Goal: Task Accomplishment & Management: Use online tool/utility

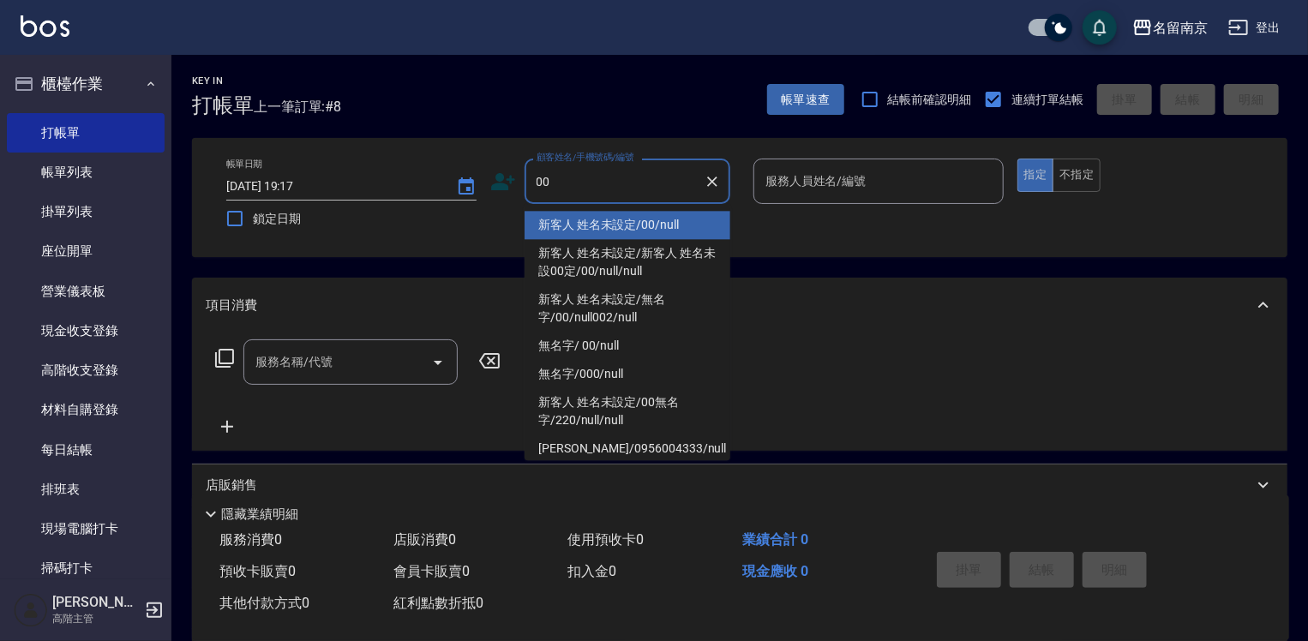
type input "新客人 姓名未設定/00/null"
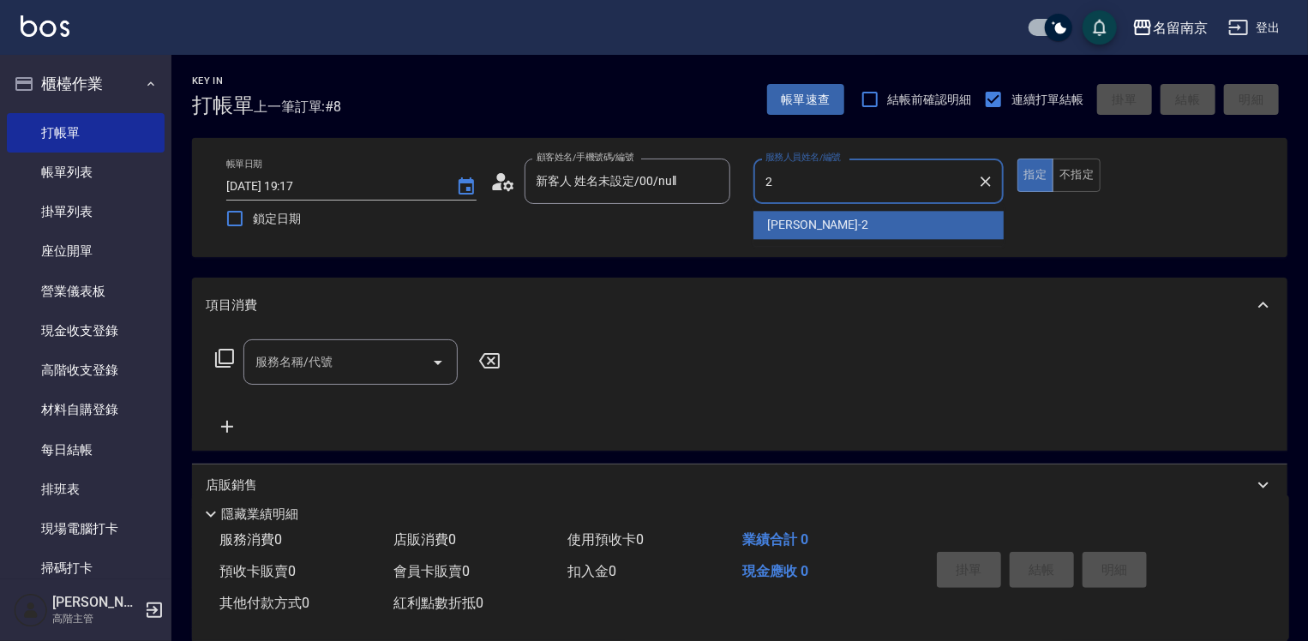
type input "[PERSON_NAME]-2"
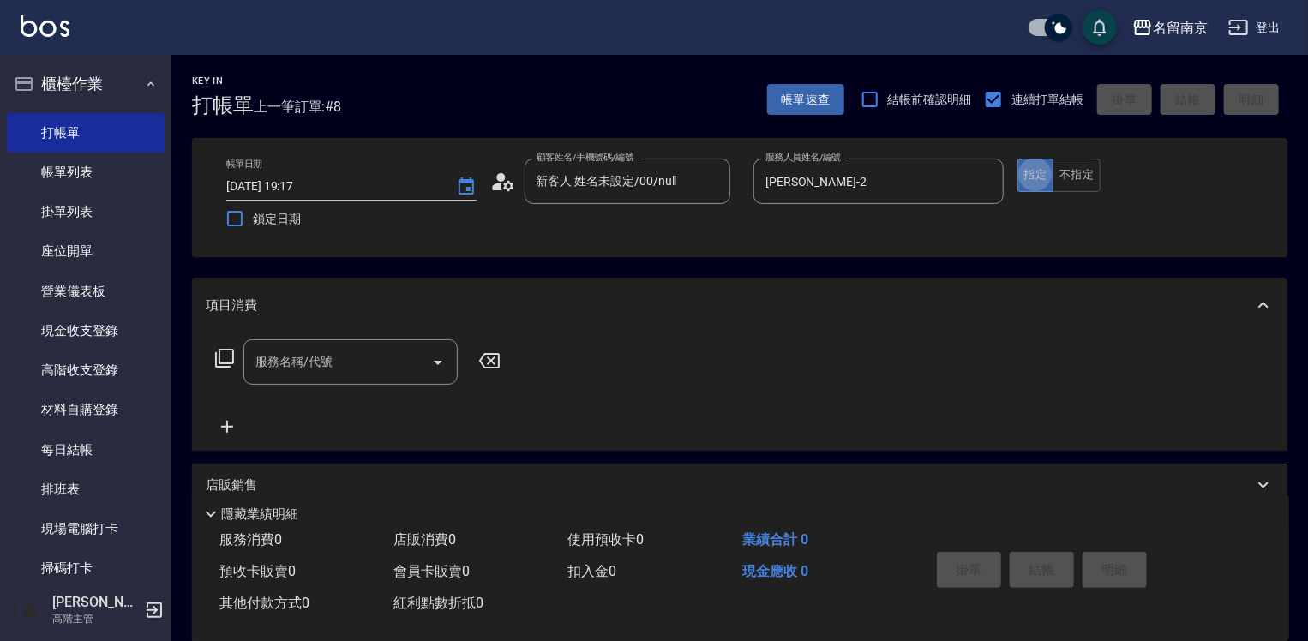
type button "true"
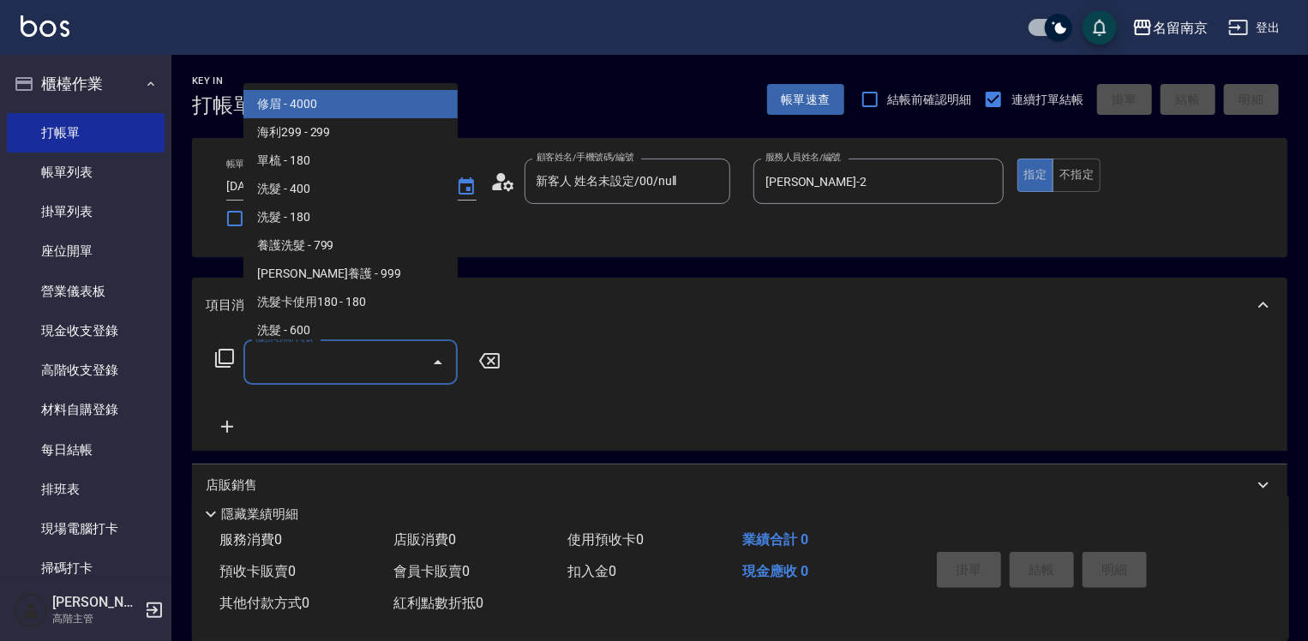
drag, startPoint x: 340, startPoint y: 367, endPoint x: 519, endPoint y: 423, distance: 187.1
click at [360, 370] on input "服務名稱/代號" at bounding box center [337, 362] width 173 height 30
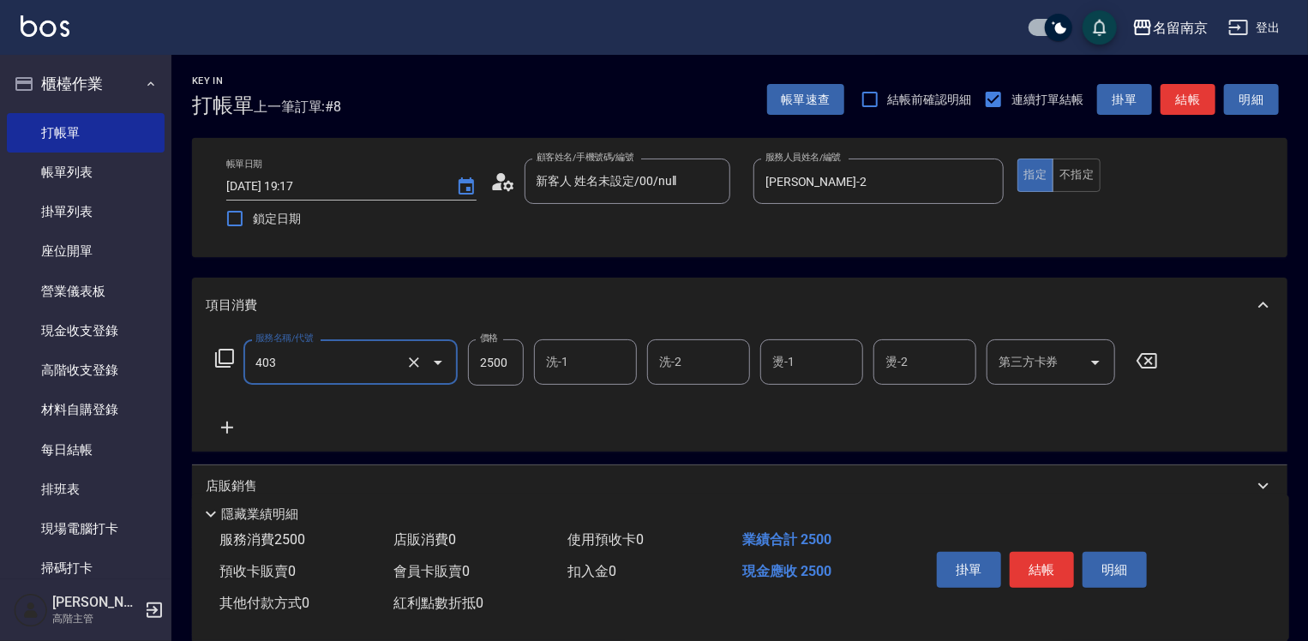
type input "自備燙2500(403)"
click at [495, 357] on input "2500" at bounding box center [496, 362] width 56 height 46
type input "3500"
type input "[PERSON_NAME]-2"
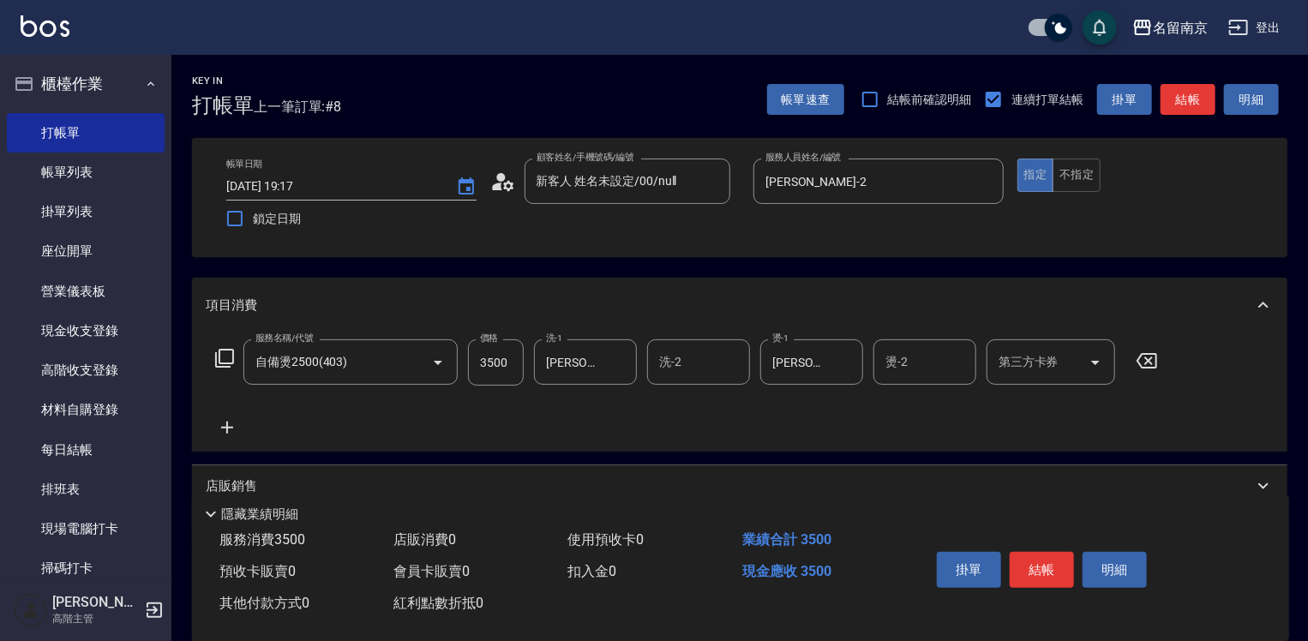
click at [225, 425] on icon at bounding box center [227, 427] width 43 height 21
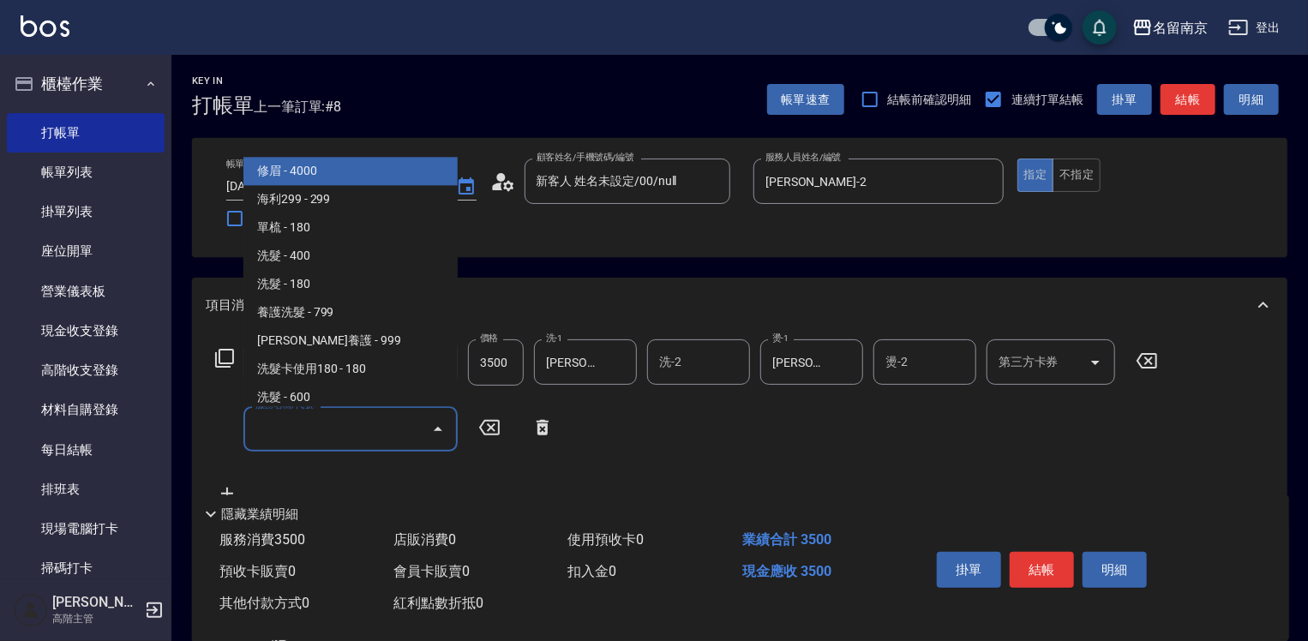
click at [281, 430] on input "服務名稱/代號" at bounding box center [337, 429] width 173 height 30
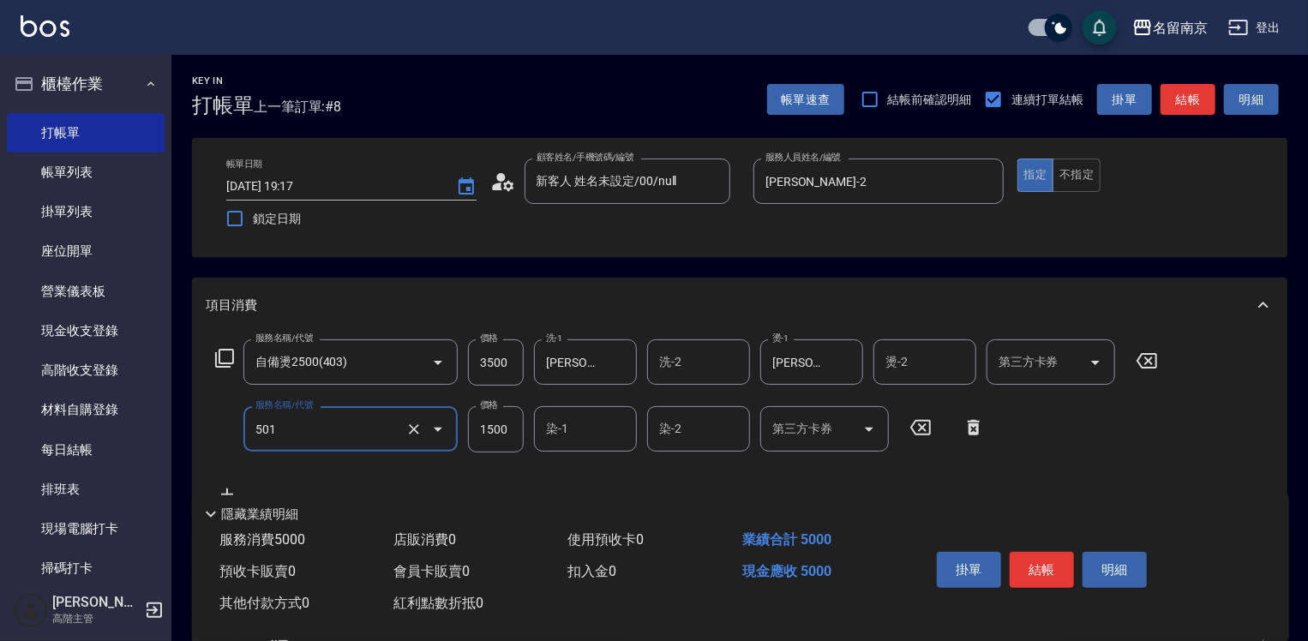
type input "染髮(1500)(501)"
type input "2000"
type input "[PERSON_NAME]-2"
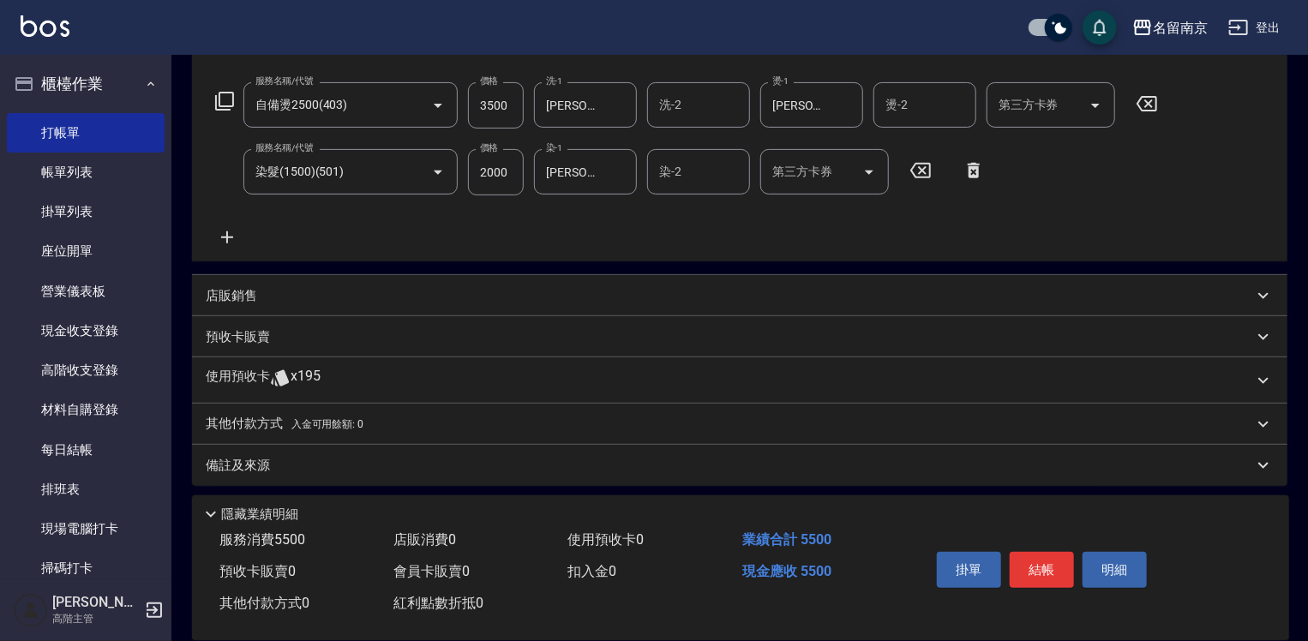
click at [228, 424] on p "其他付款方式 入金可用餘額: 0" at bounding box center [285, 424] width 158 height 19
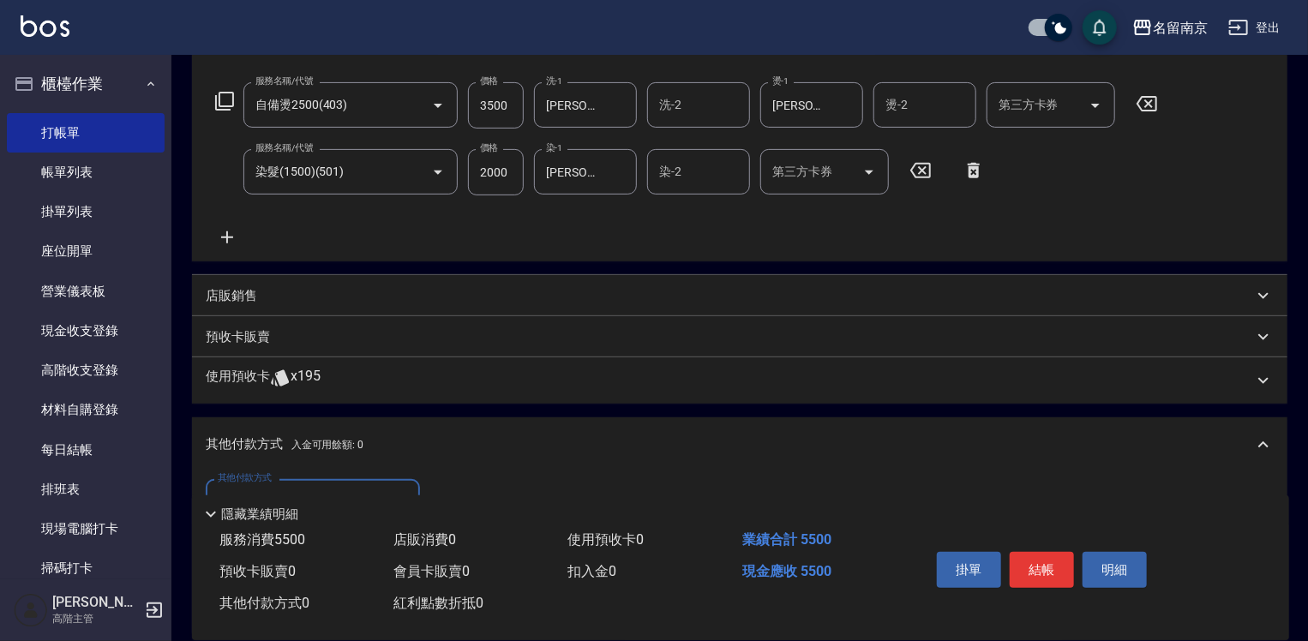
scroll to position [429, 0]
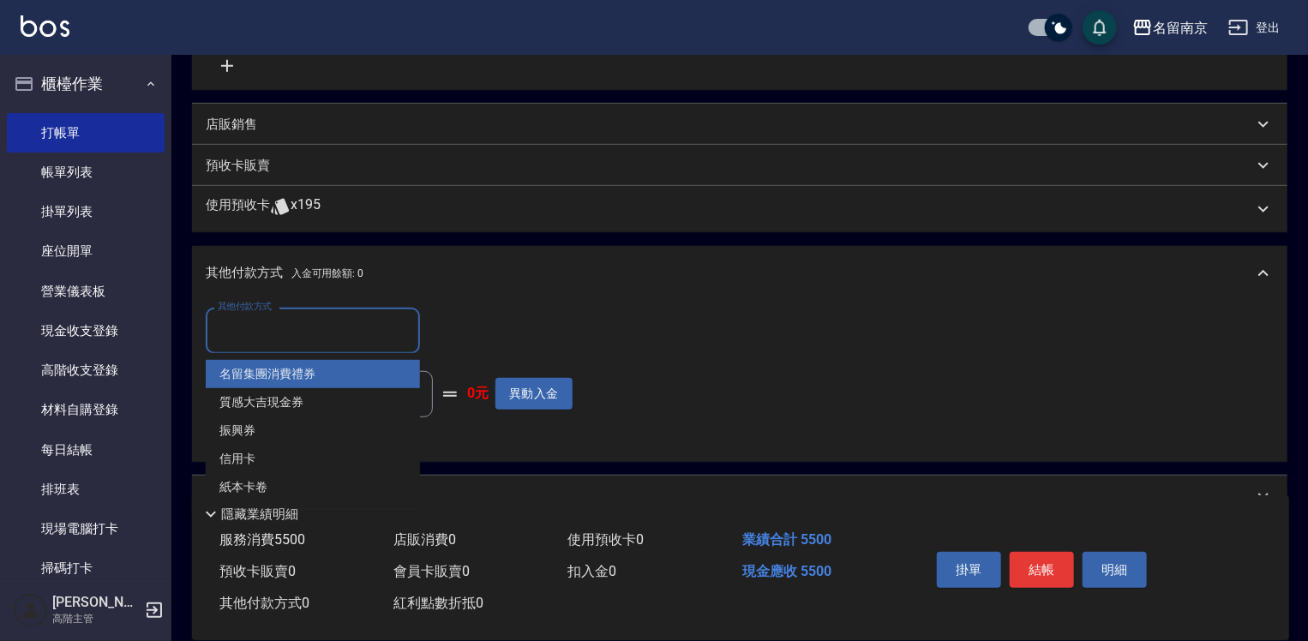
click at [289, 322] on input "其他付款方式" at bounding box center [312, 330] width 199 height 30
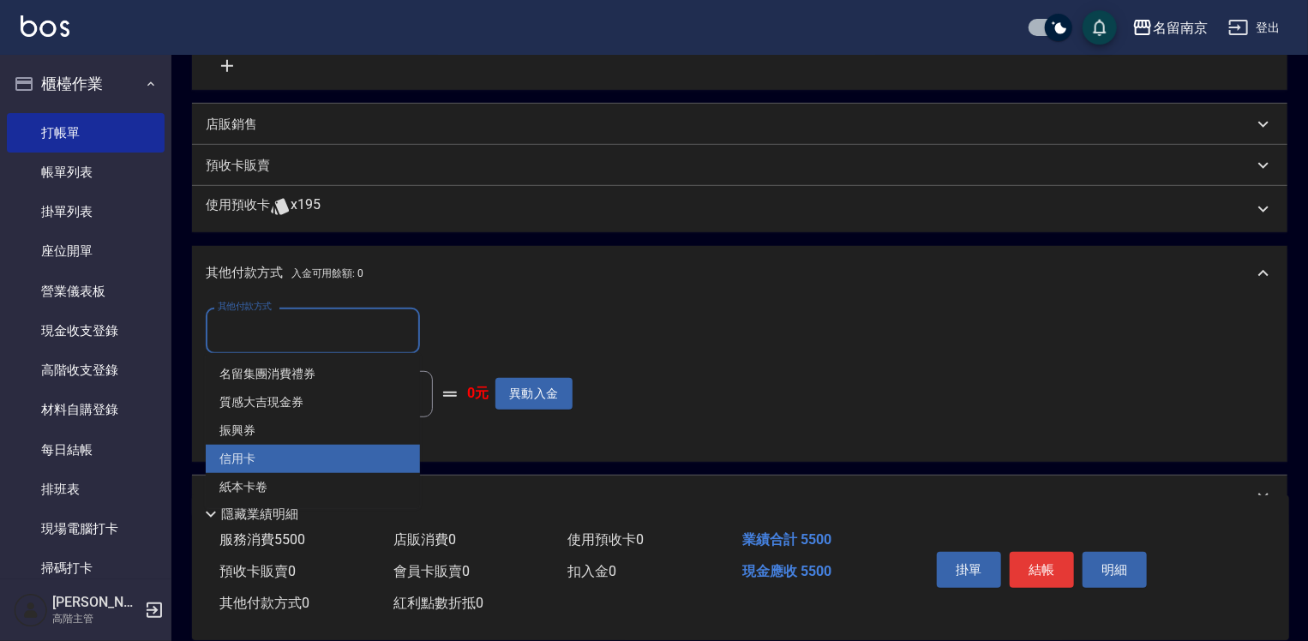
click at [257, 457] on span "信用卡" at bounding box center [313, 459] width 214 height 28
type input "信用卡"
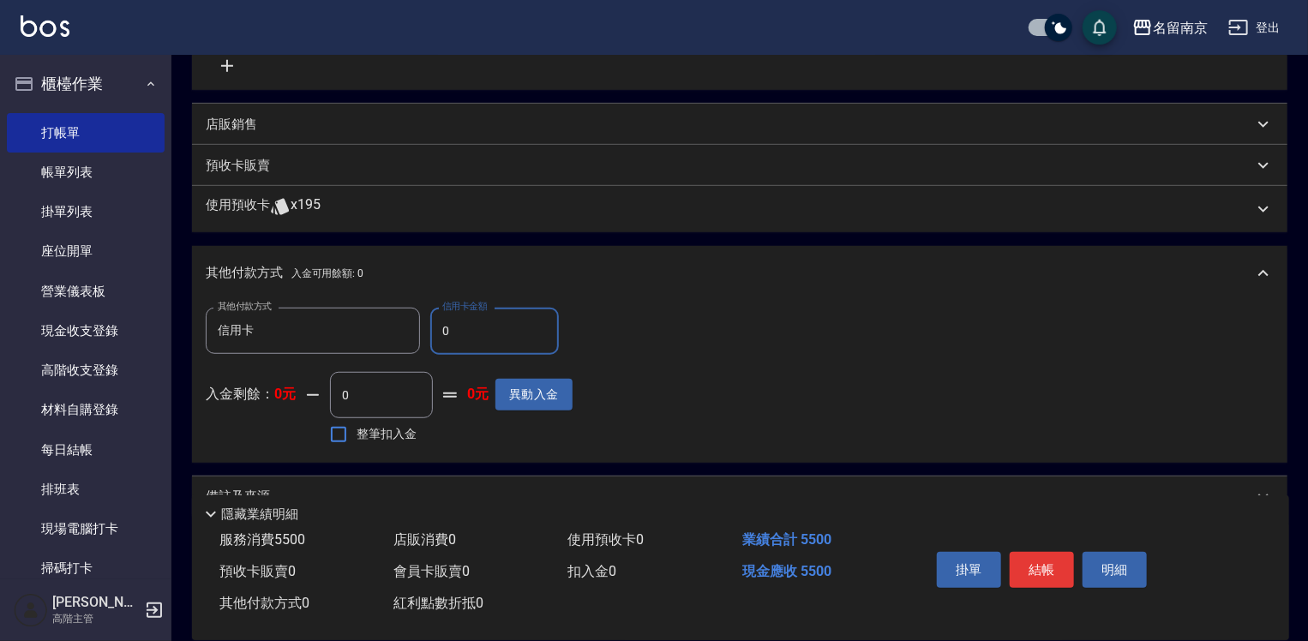
click at [441, 329] on input "0" at bounding box center [494, 331] width 129 height 46
type input "5500"
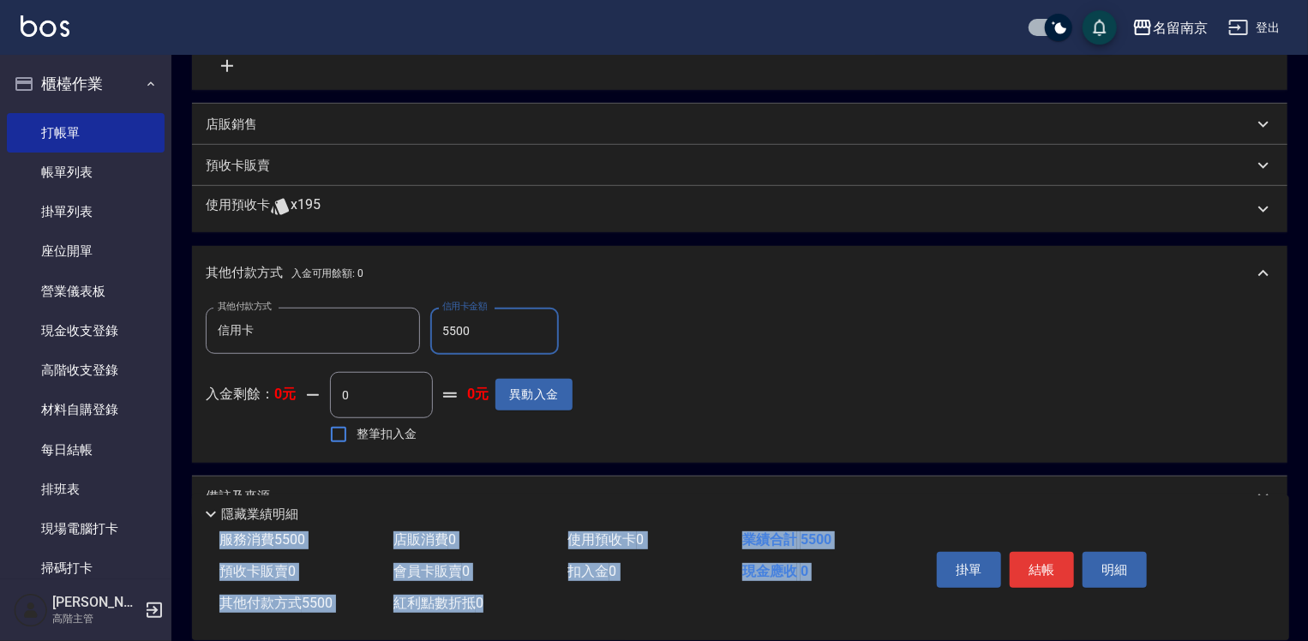
drag, startPoint x: 923, startPoint y: 543, endPoint x: 928, endPoint y: 553, distance: 11.1
click at [928, 553] on div "隱藏業績明細 服務消費 5500 店販消費 0 使用預收卡 0 業績合計 5500 預收卡販賣 0 會員卡販賣 0 扣入金 0 現金應收 0 其他付款方式 5…" at bounding box center [740, 567] width 1097 height 145
click at [1024, 565] on button "結帳" at bounding box center [1042, 570] width 64 height 36
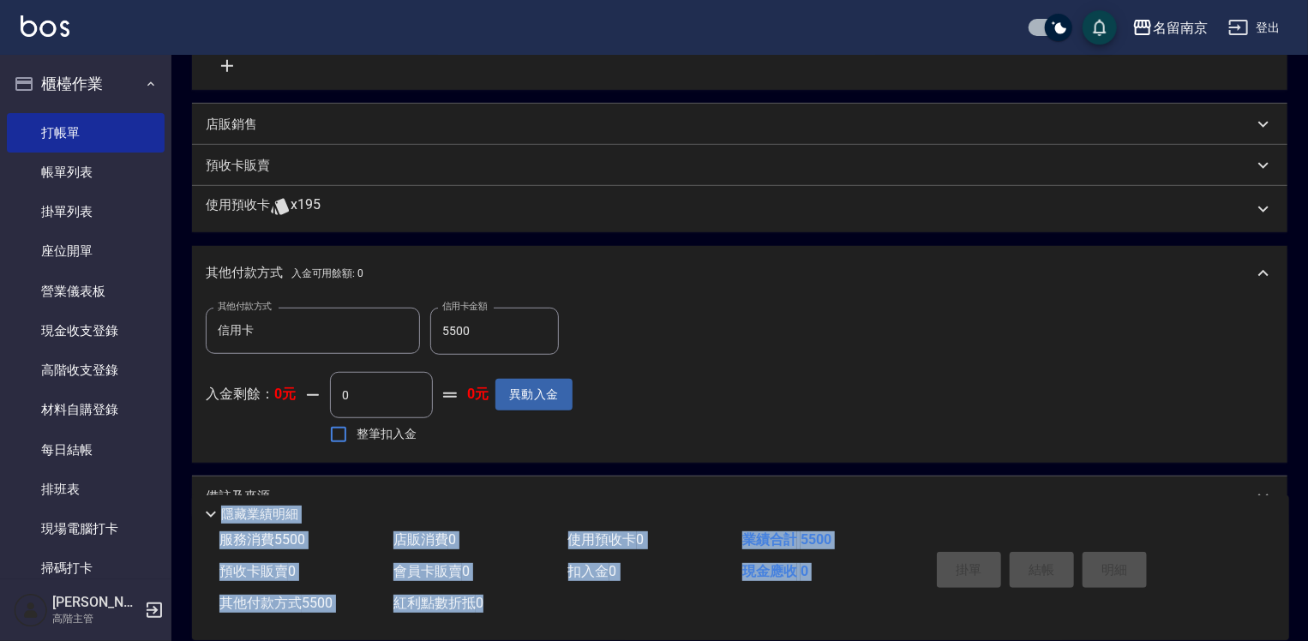
type input "[DATE] 22:34"
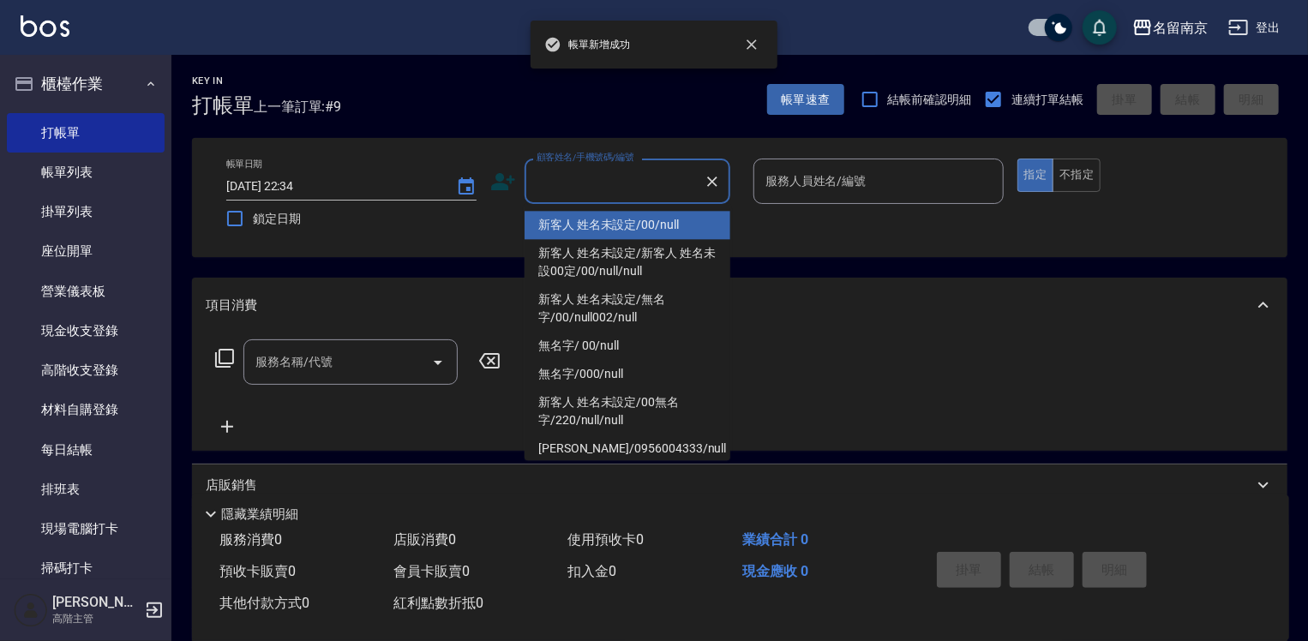
click at [616, 190] on input "顧客姓名/手機號碼/編號" at bounding box center [614, 181] width 165 height 30
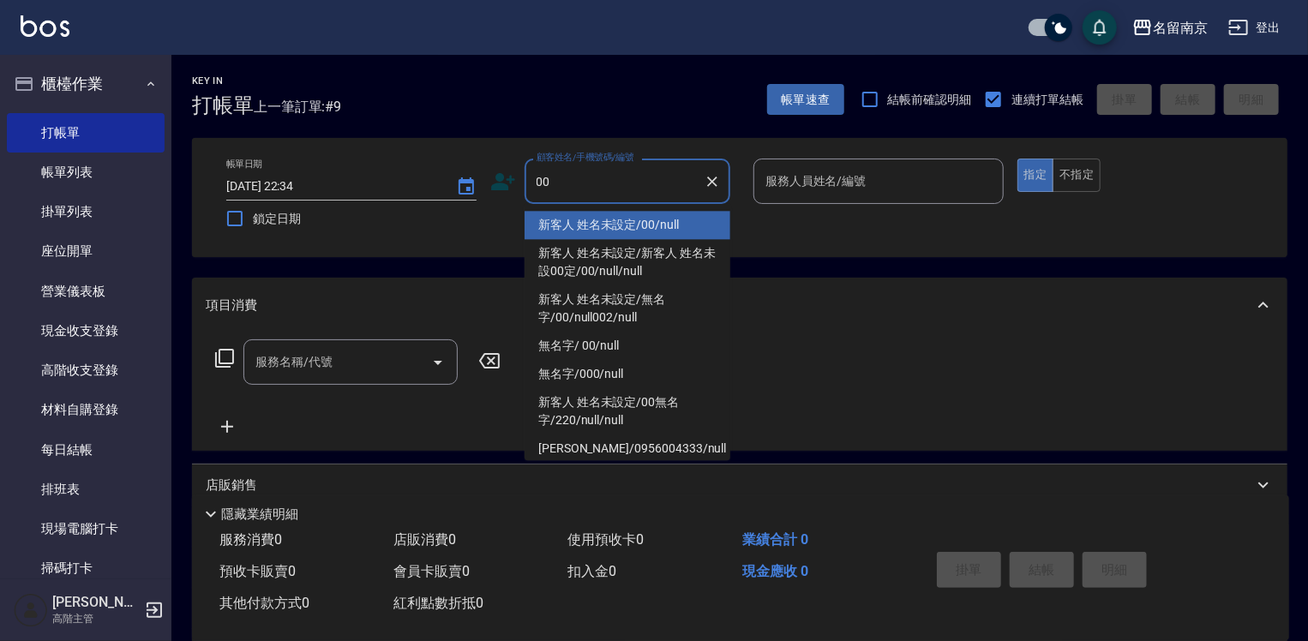
type input "新客人 姓名未設定/00/null"
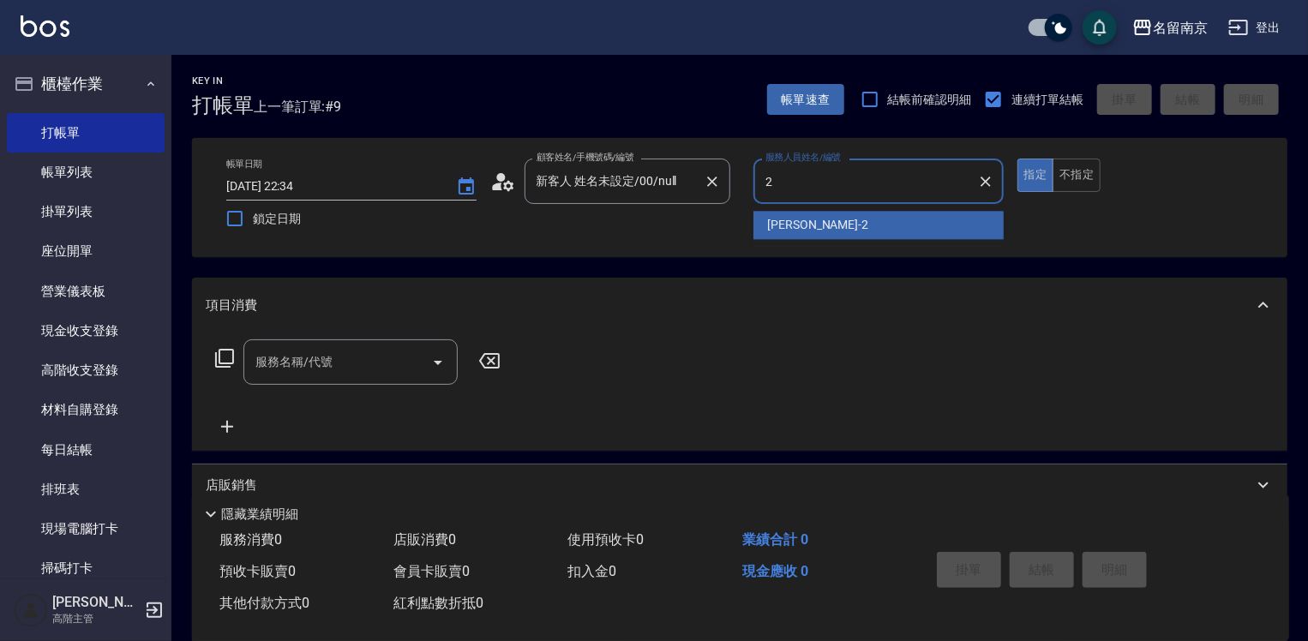
type input "[PERSON_NAME]-2"
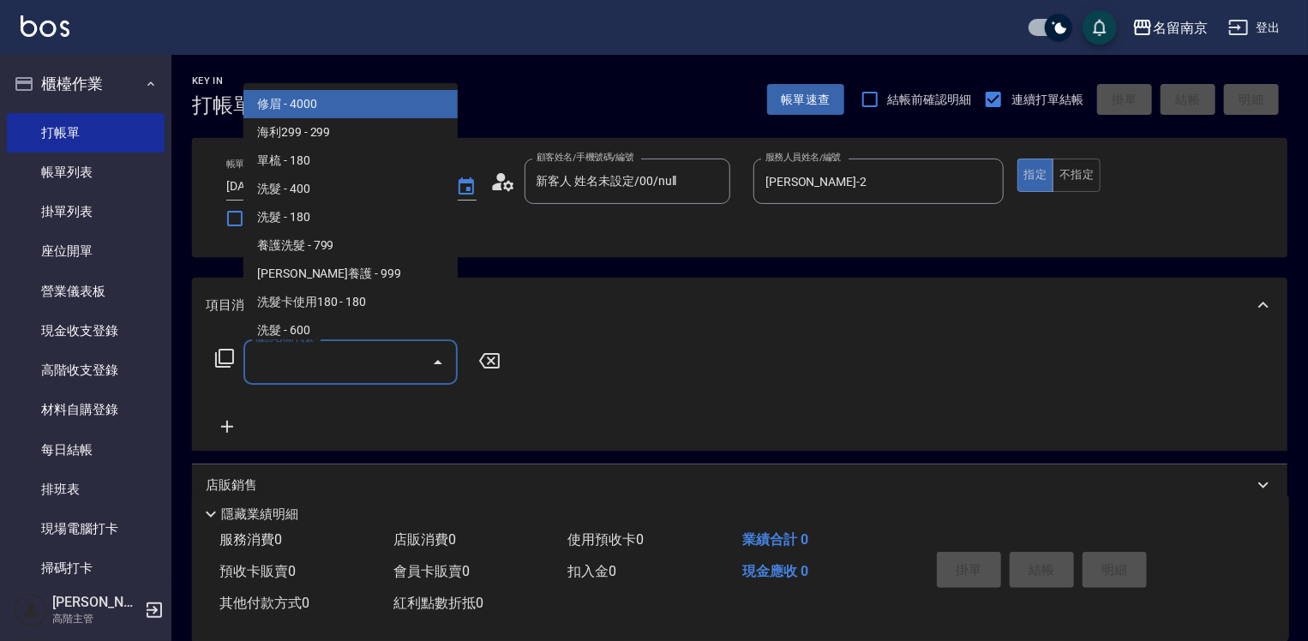
click at [356, 365] on input "服務名稱/代號" at bounding box center [337, 362] width 173 height 30
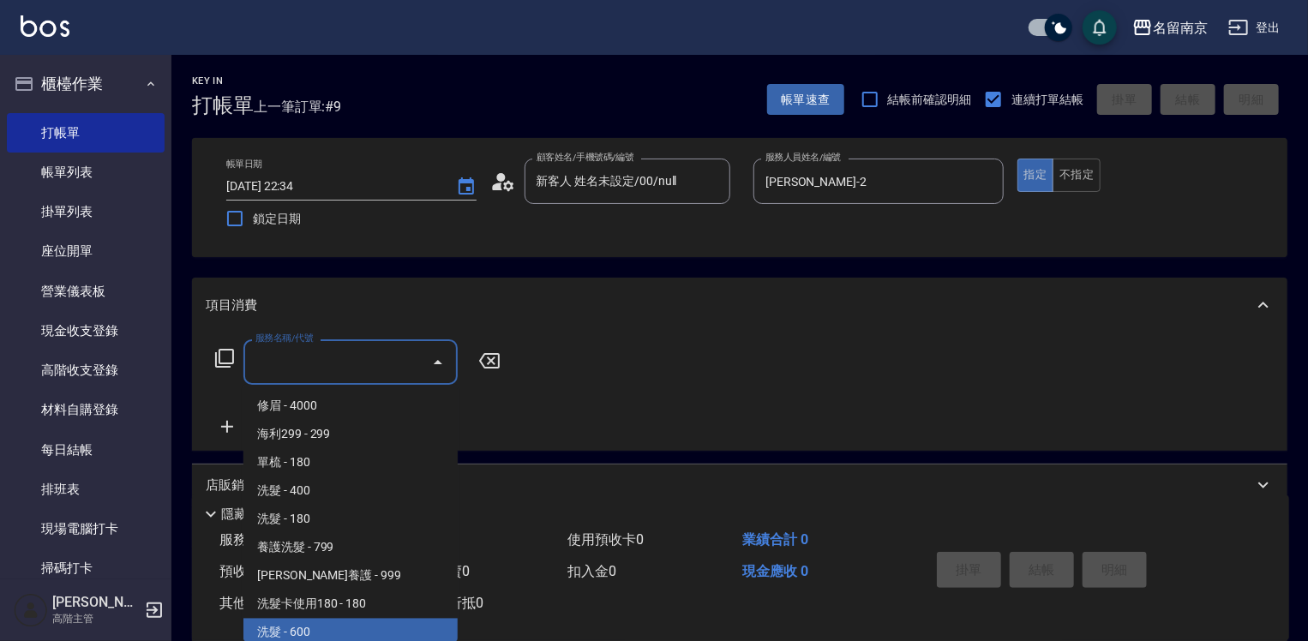
scroll to position [197, 0]
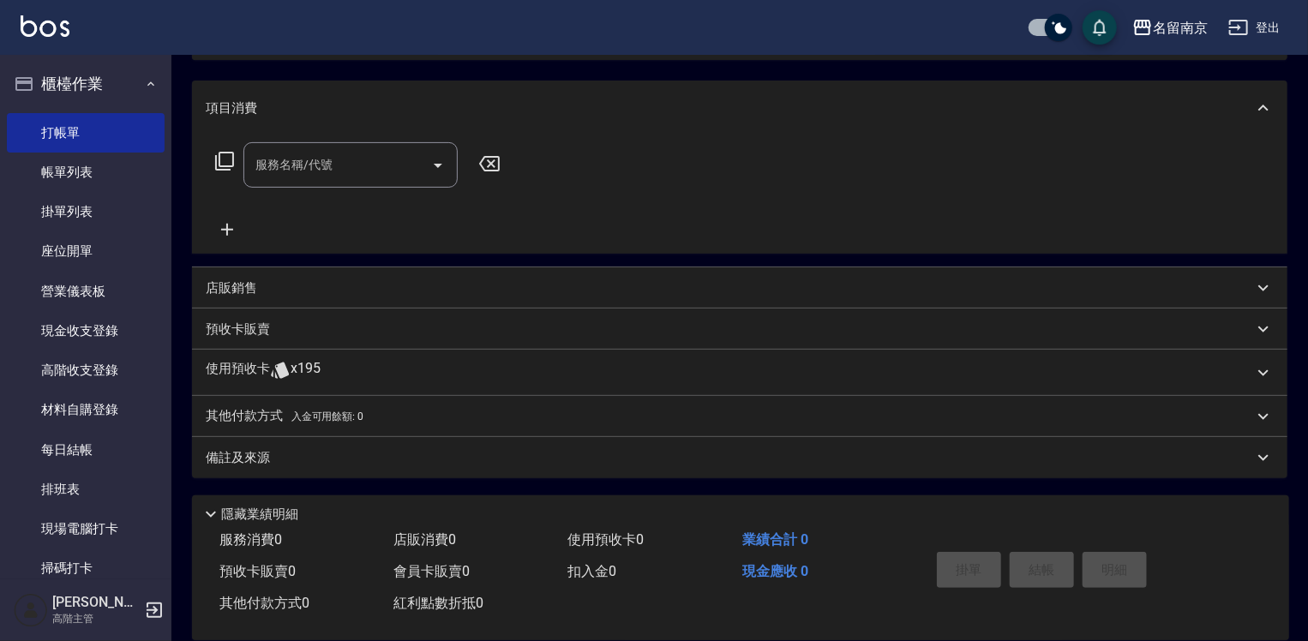
click at [596, 236] on div "服務名稱/代號 服務名稱/代號" at bounding box center [740, 194] width 1096 height 118
click at [401, 170] on input "服務名稱/代號" at bounding box center [337, 165] width 173 height 30
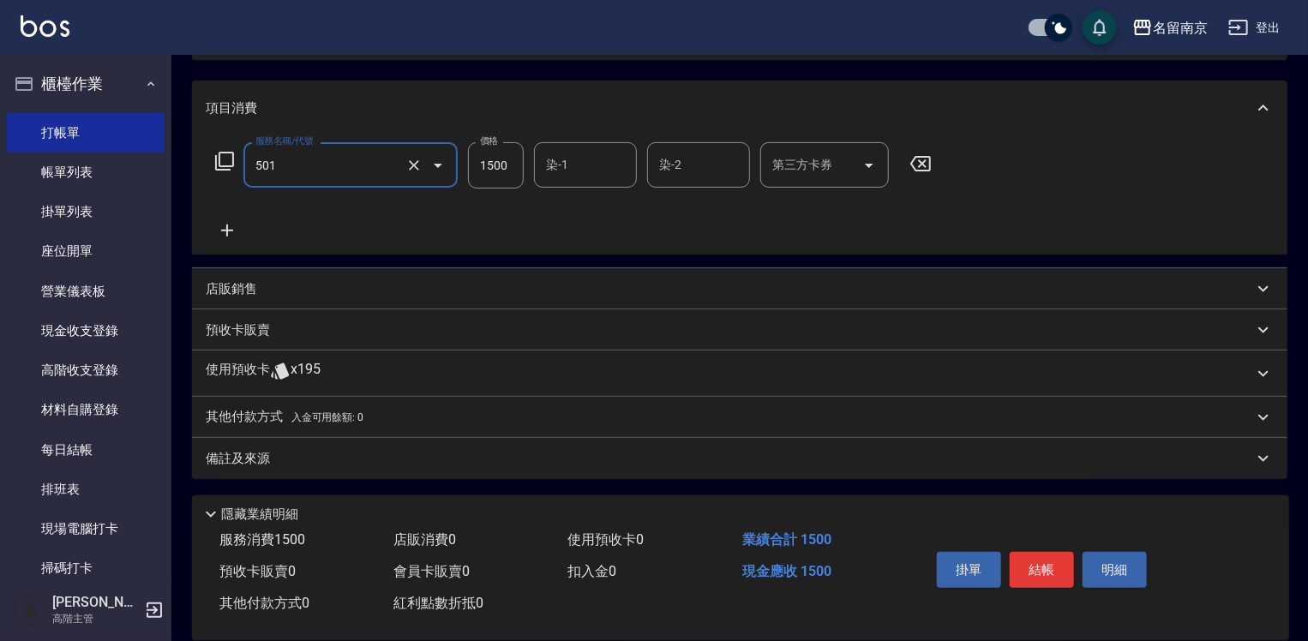
type input "染髮(1500)(501)"
type input "1500"
click at [604, 166] on input "染-1" at bounding box center [585, 165] width 87 height 30
type input "[PERSON_NAME]-2"
click at [621, 160] on icon "Clear" at bounding box center [618, 165] width 17 height 17
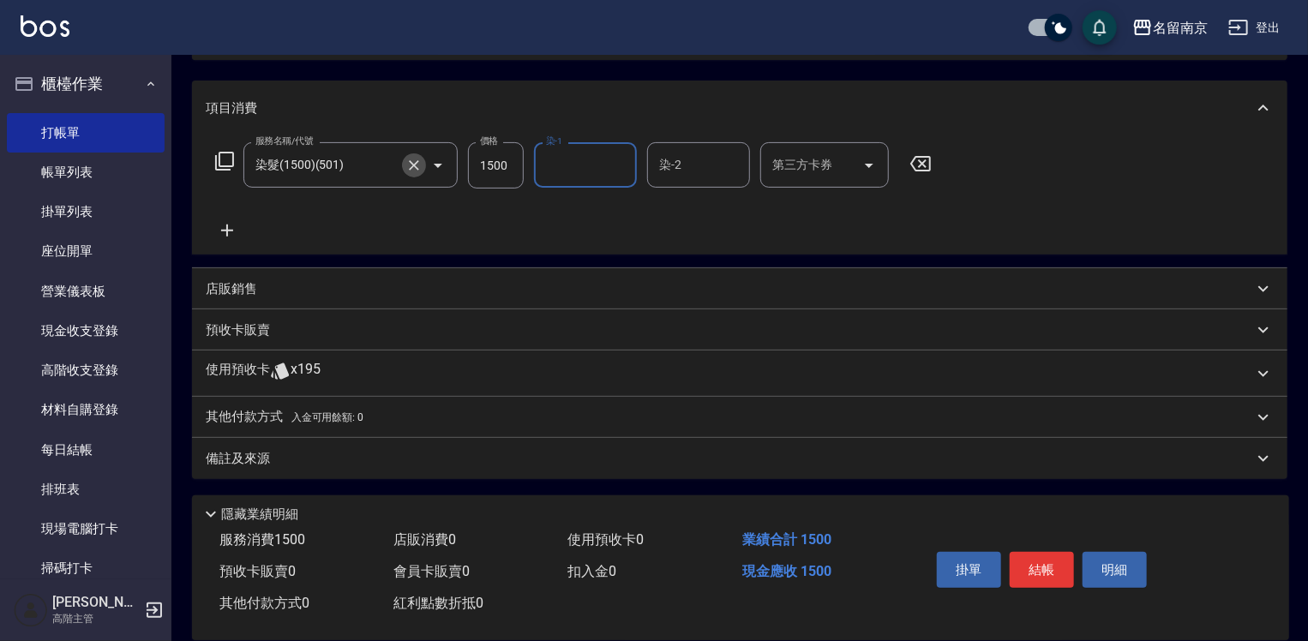
click at [417, 166] on icon "Clear" at bounding box center [413, 165] width 17 height 17
click at [350, 173] on input "服務名稱/代號" at bounding box center [326, 165] width 151 height 30
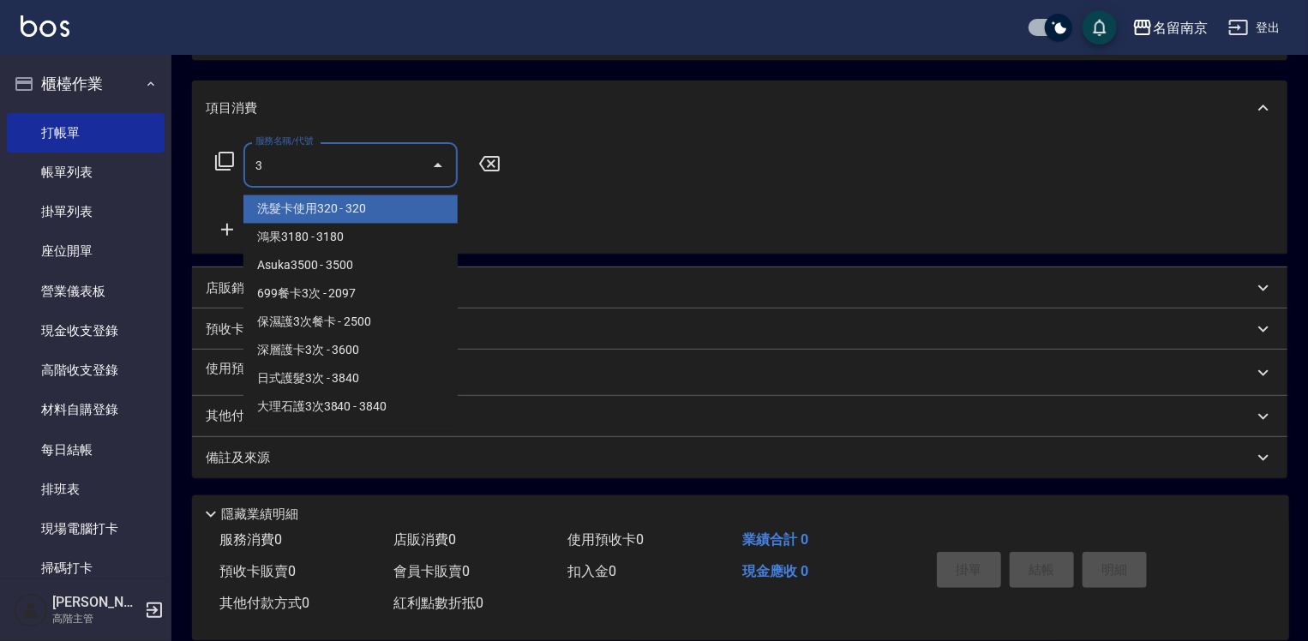
scroll to position [0, 0]
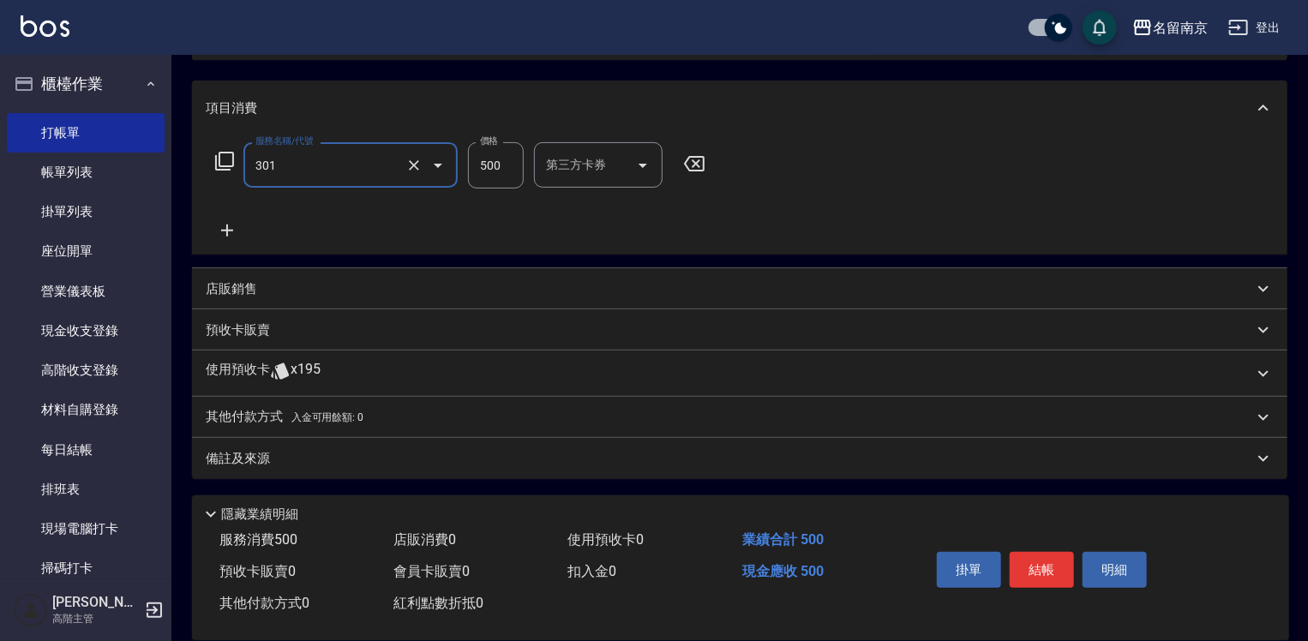
type input "剪髮(301)"
click at [703, 165] on icon at bounding box center [694, 163] width 21 height 15
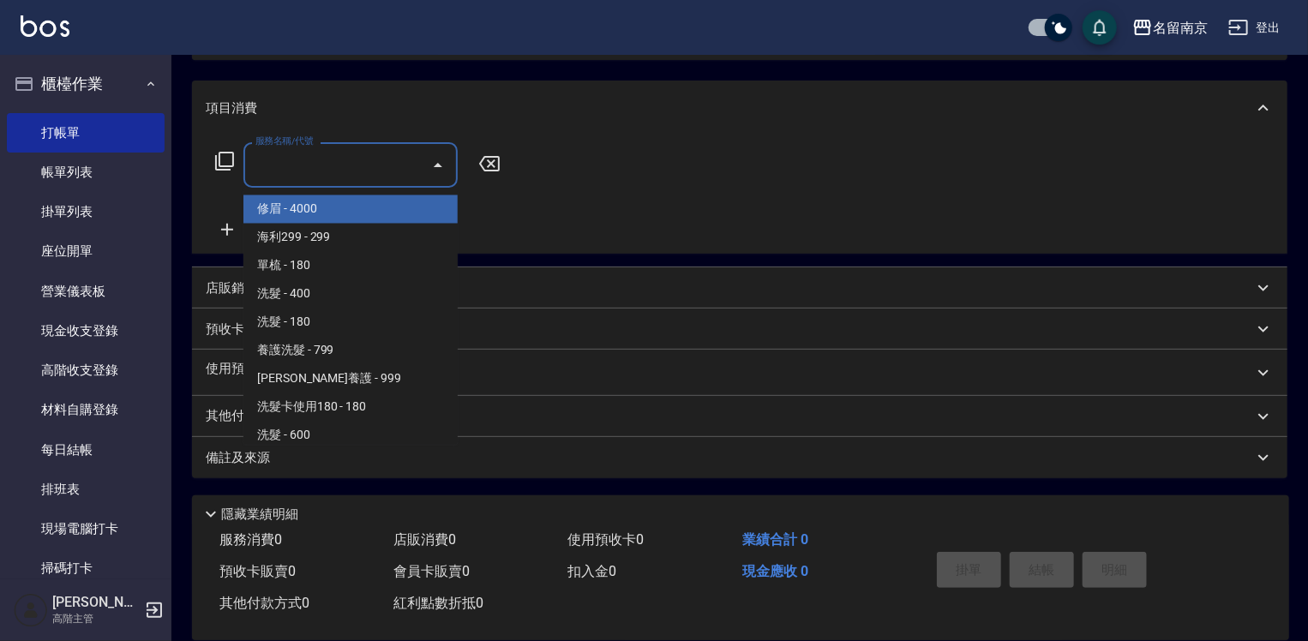
click at [379, 165] on input "服務名稱/代號" at bounding box center [337, 165] width 173 height 30
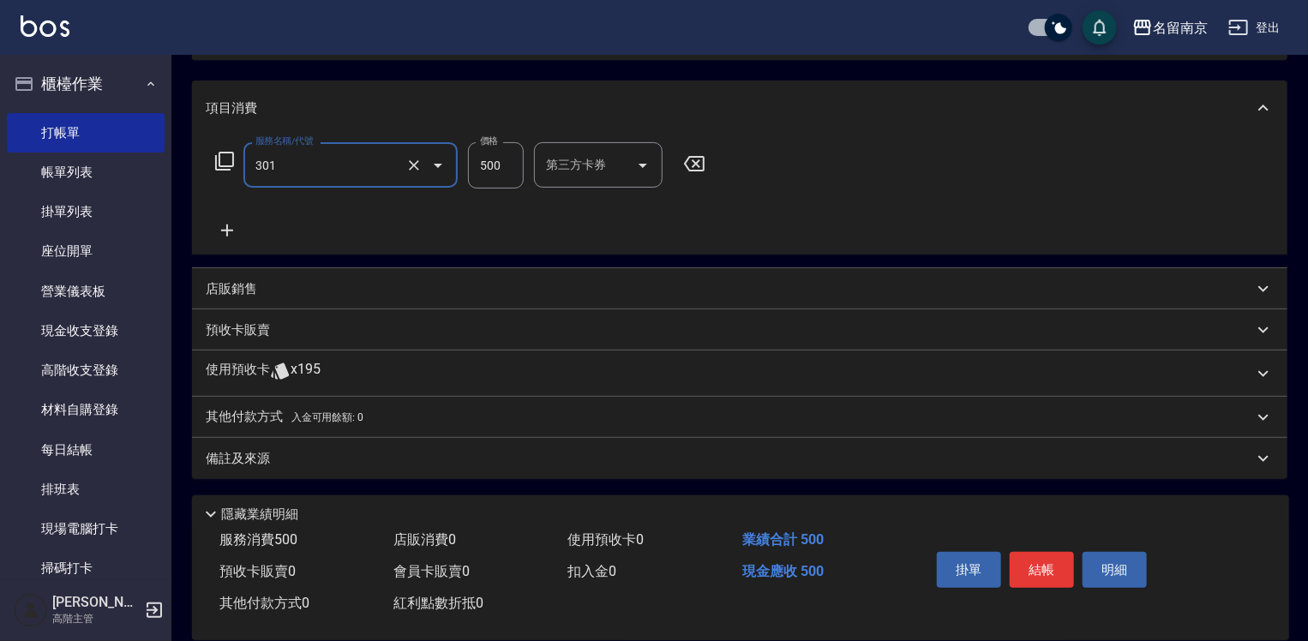
type input "剪髮(301)"
type input "650"
click at [230, 288] on p "店販銷售" at bounding box center [231, 289] width 51 height 18
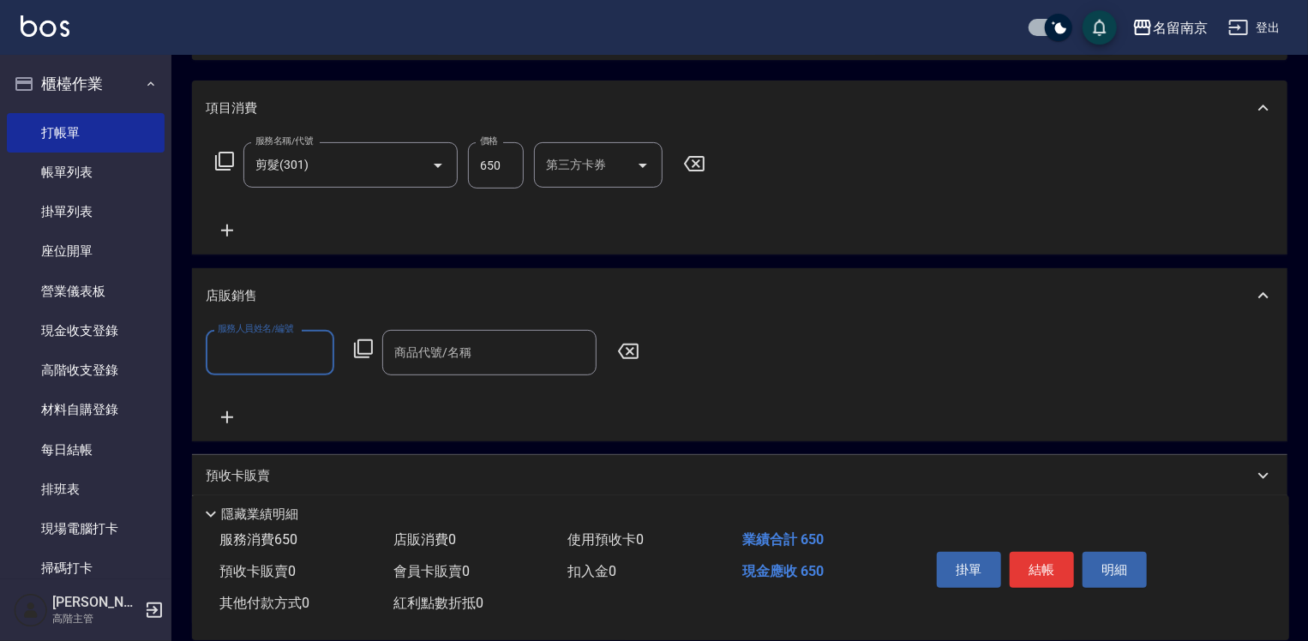
drag, startPoint x: 244, startPoint y: 372, endPoint x: 255, endPoint y: 367, distance: 12.3
click at [254, 370] on div "服務人員姓名/編號" at bounding box center [270, 352] width 129 height 45
type input "[PERSON_NAME]-2"
click at [363, 346] on icon at bounding box center [363, 349] width 21 height 21
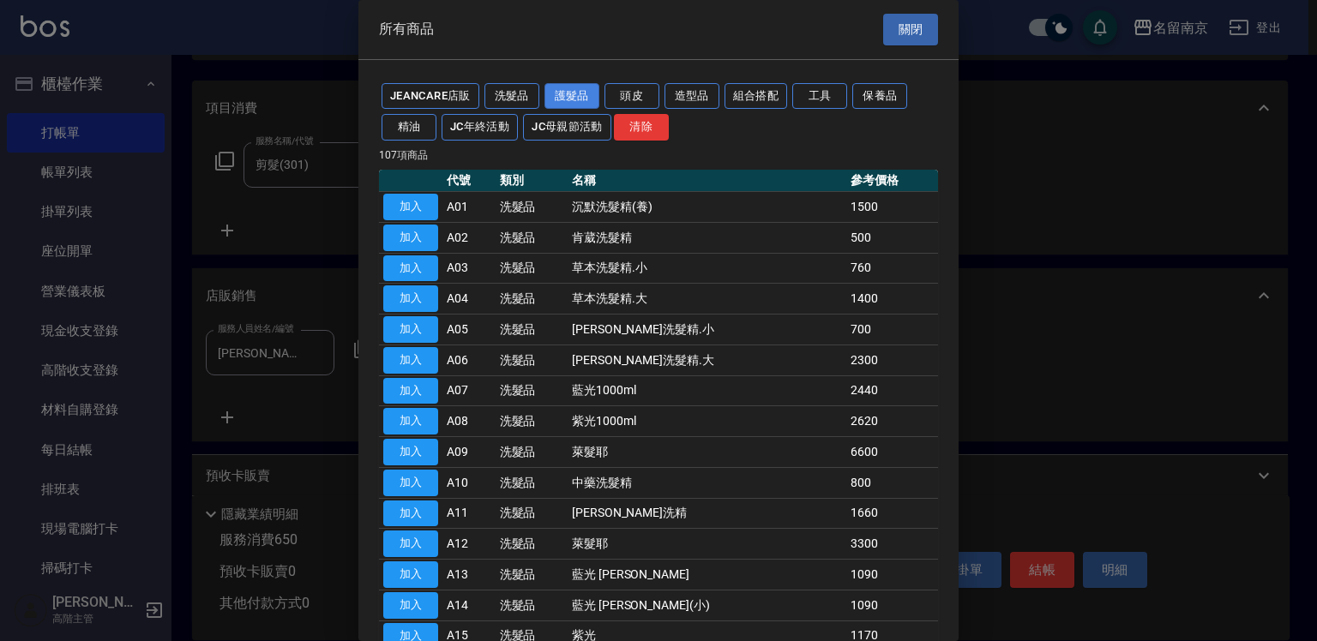
click at [583, 94] on button "護髮品" at bounding box center [571, 96] width 55 height 27
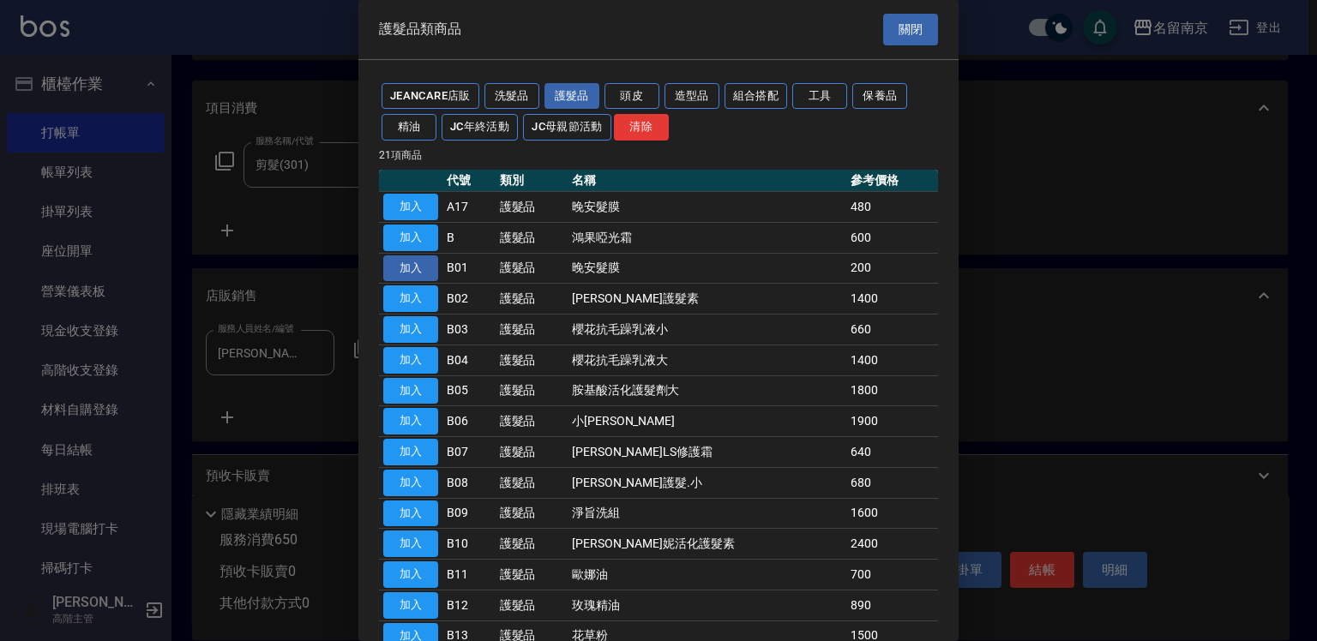
click at [409, 262] on button "加入" at bounding box center [410, 268] width 55 height 27
type input "晚安髮膜"
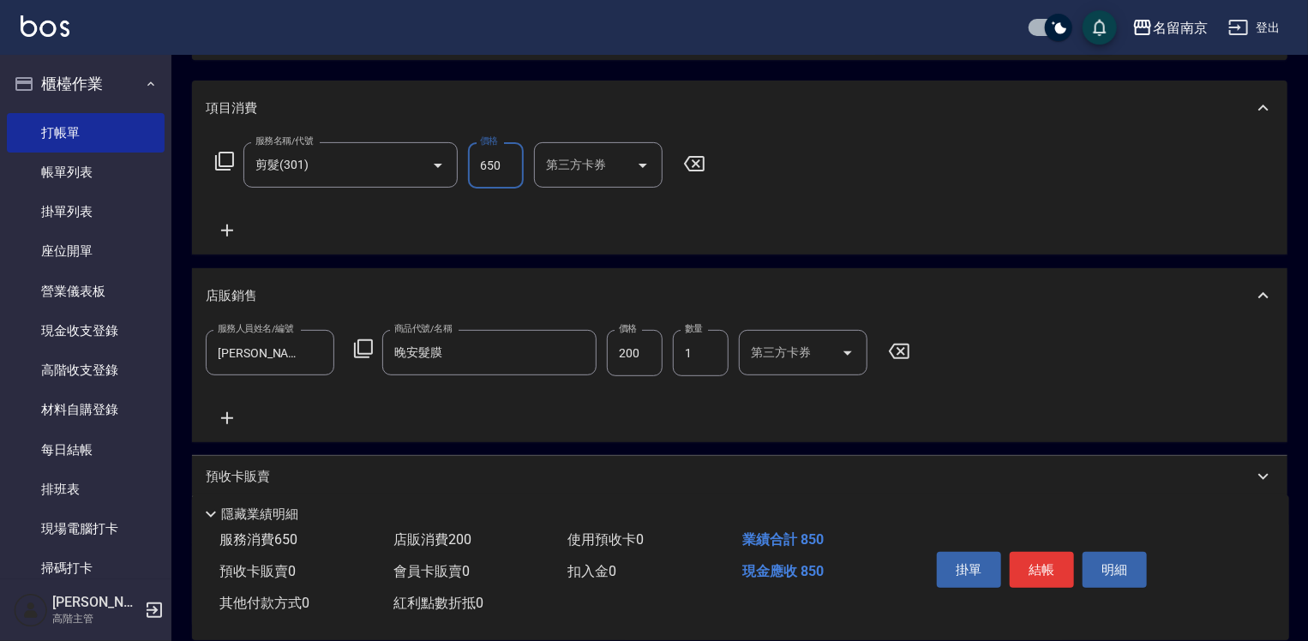
click at [505, 172] on input "650" at bounding box center [496, 165] width 56 height 46
type input "800"
click at [1048, 564] on button "結帳" at bounding box center [1042, 570] width 64 height 36
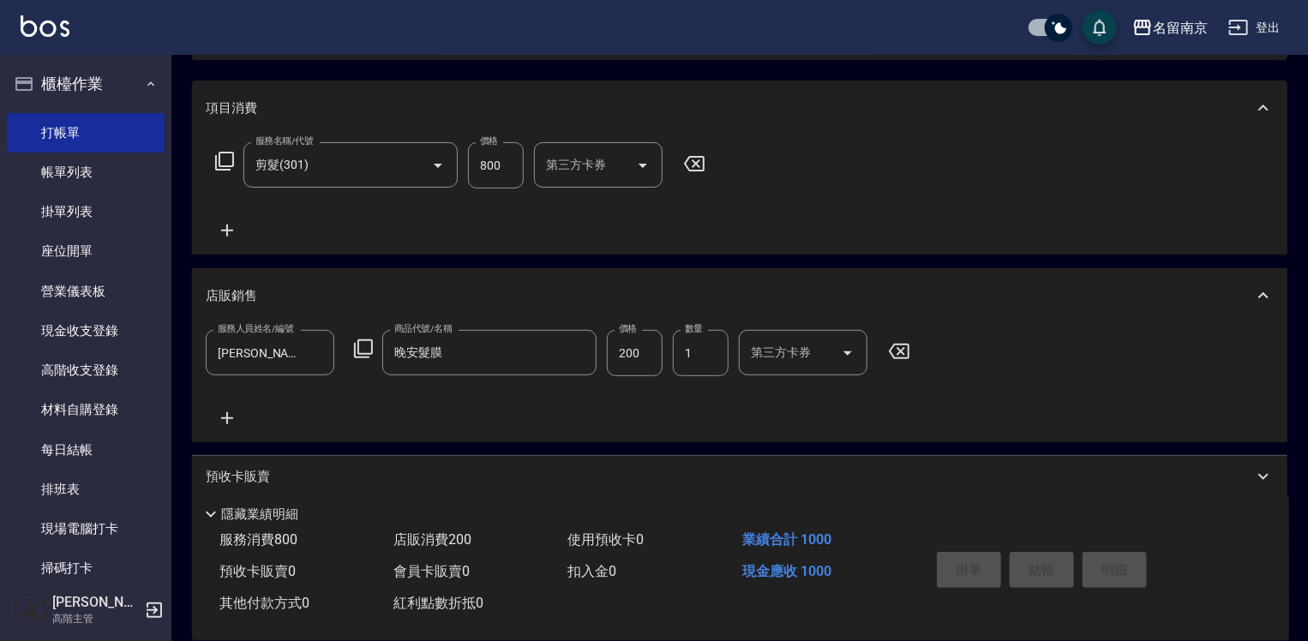
type input "[DATE] 22:35"
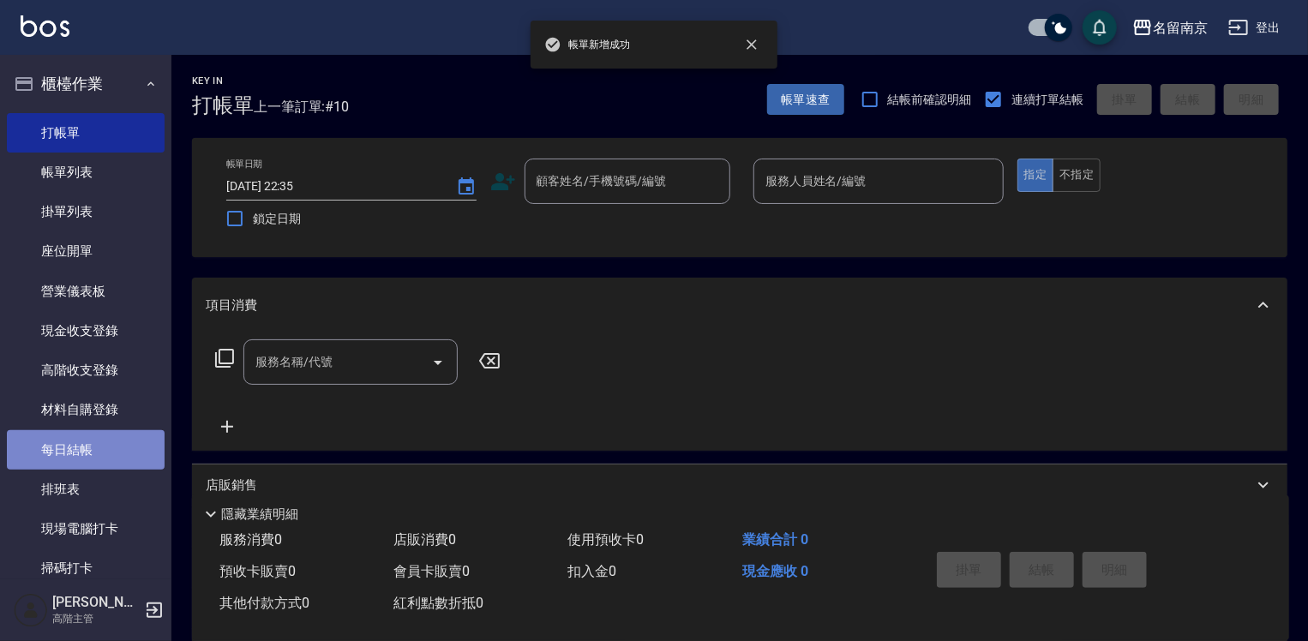
click at [112, 442] on link "每日結帳" at bounding box center [86, 449] width 158 height 39
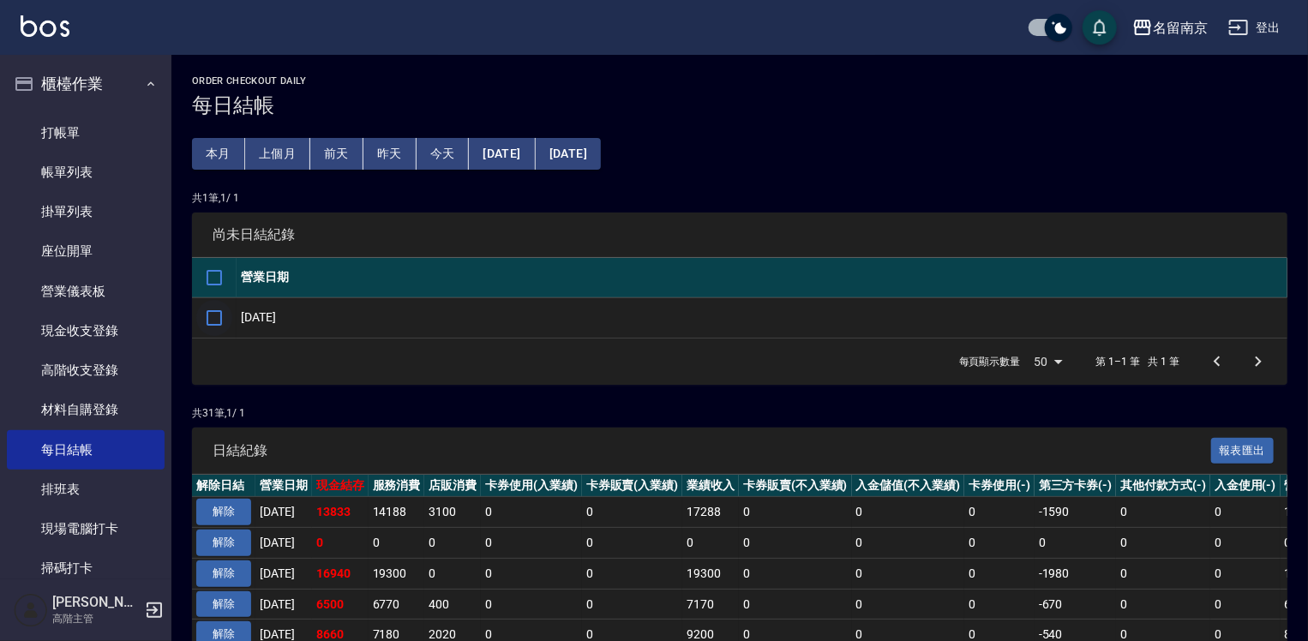
click at [226, 319] on input "checkbox" at bounding box center [214, 318] width 36 height 36
checkbox input "true"
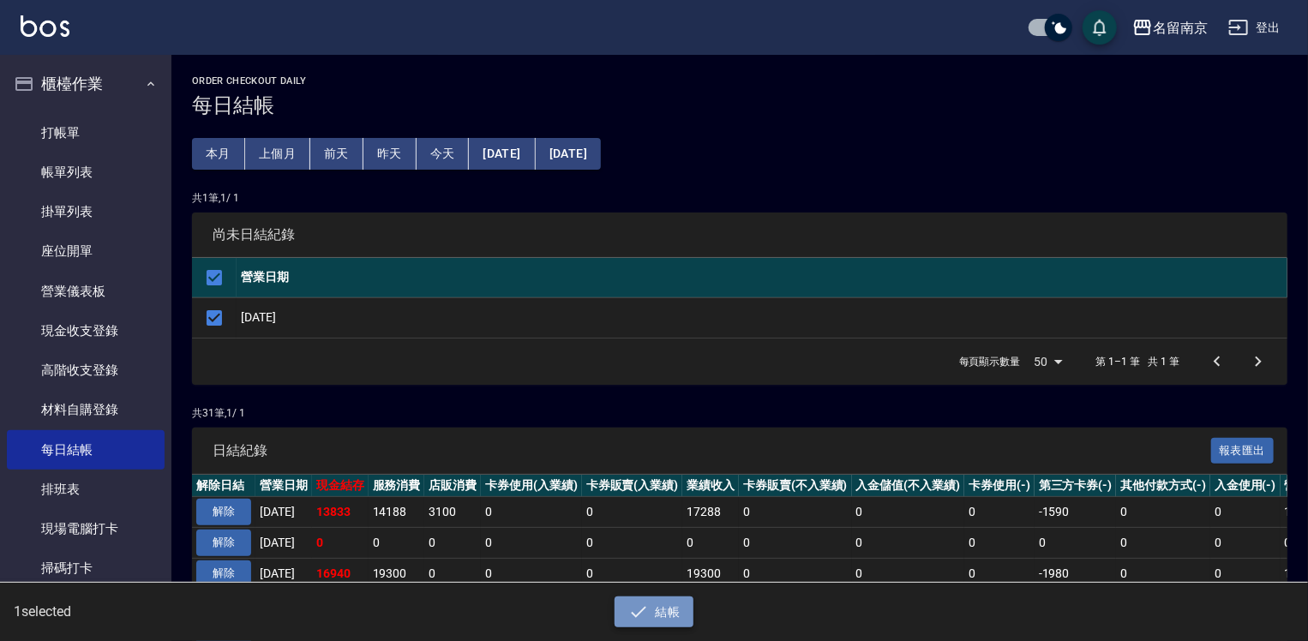
click at [667, 608] on button "結帳" at bounding box center [655, 613] width 80 height 32
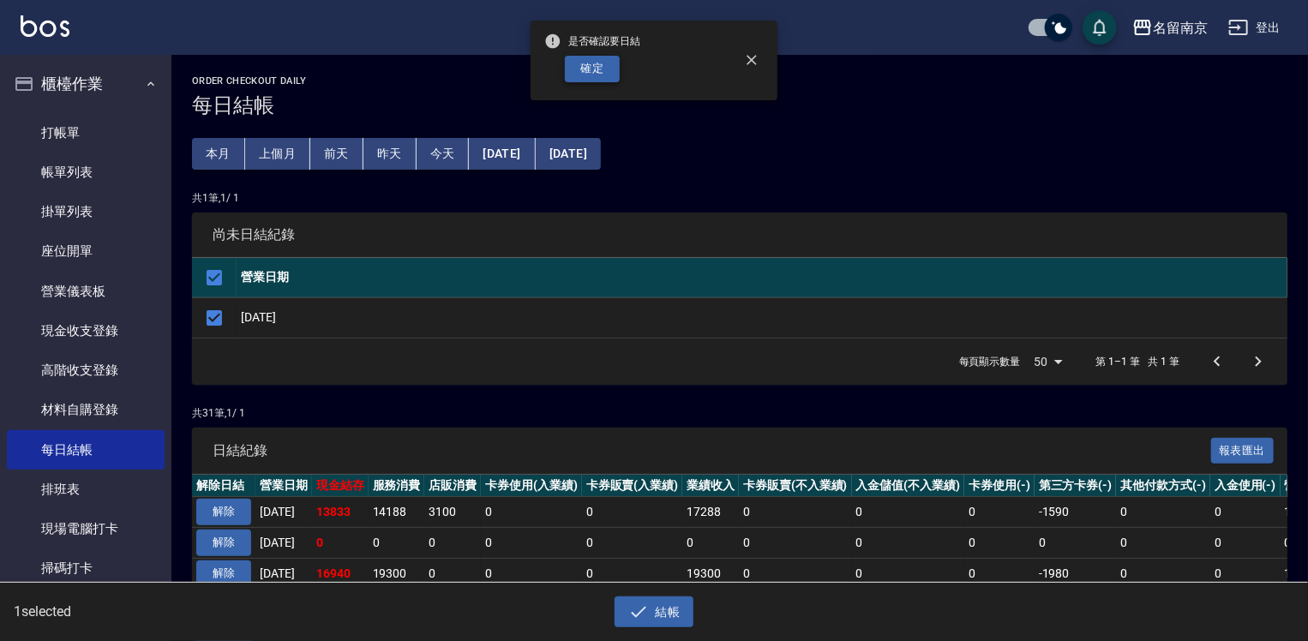
click at [600, 69] on button "確定" at bounding box center [592, 69] width 55 height 27
checkbox input "false"
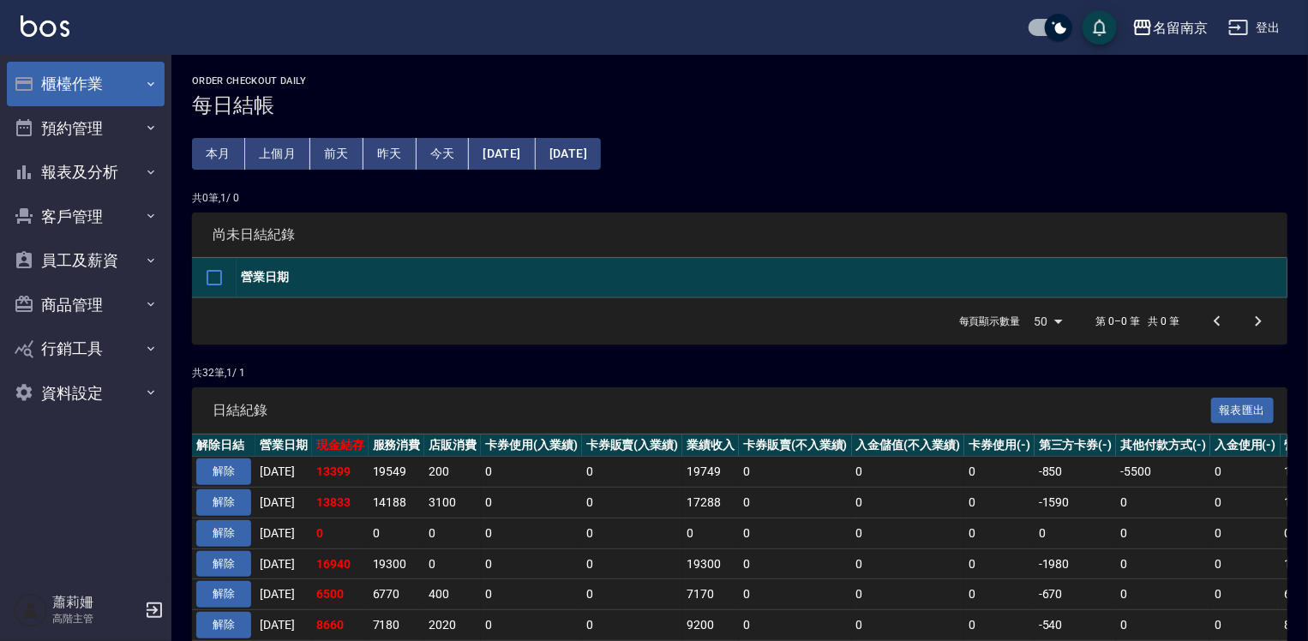
click at [103, 85] on button "櫃檯作業" at bounding box center [86, 84] width 158 height 45
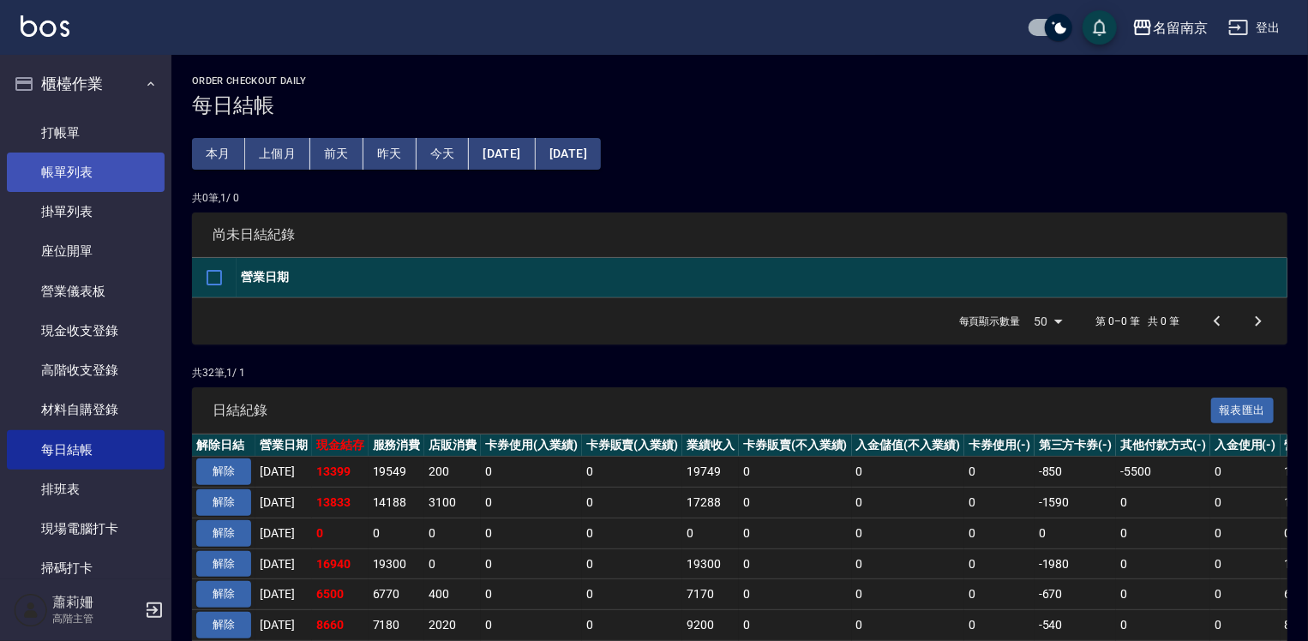
click at [106, 169] on link "帳單列表" at bounding box center [86, 172] width 158 height 39
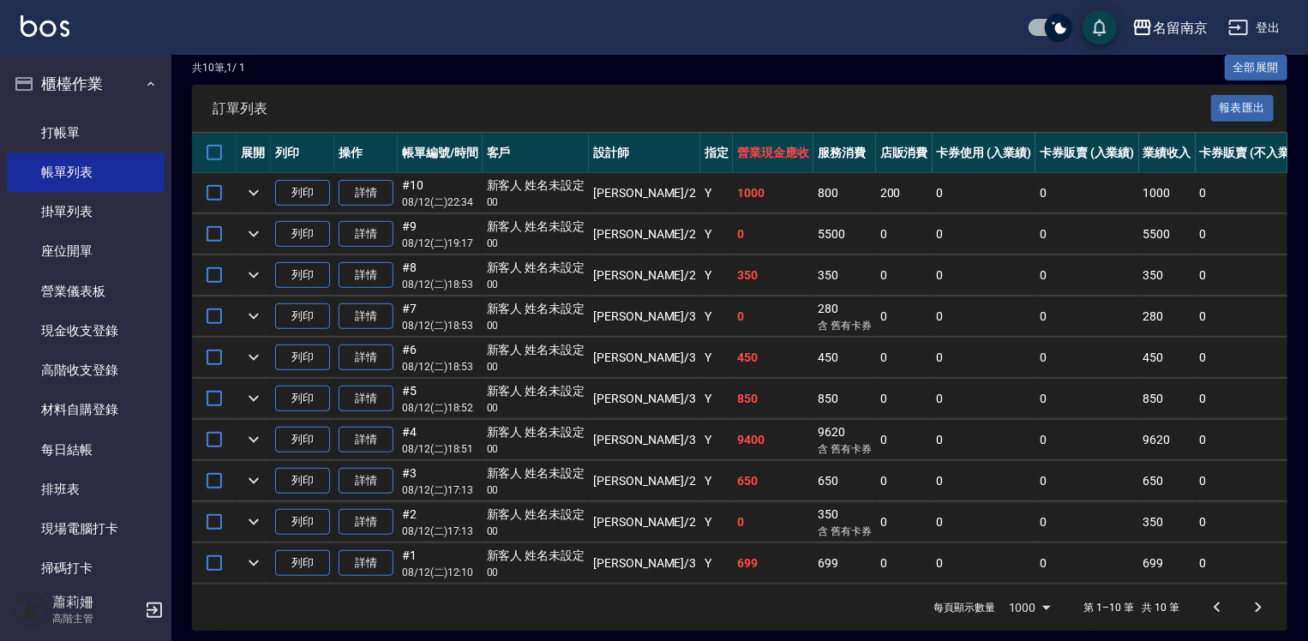
scroll to position [417, 0]
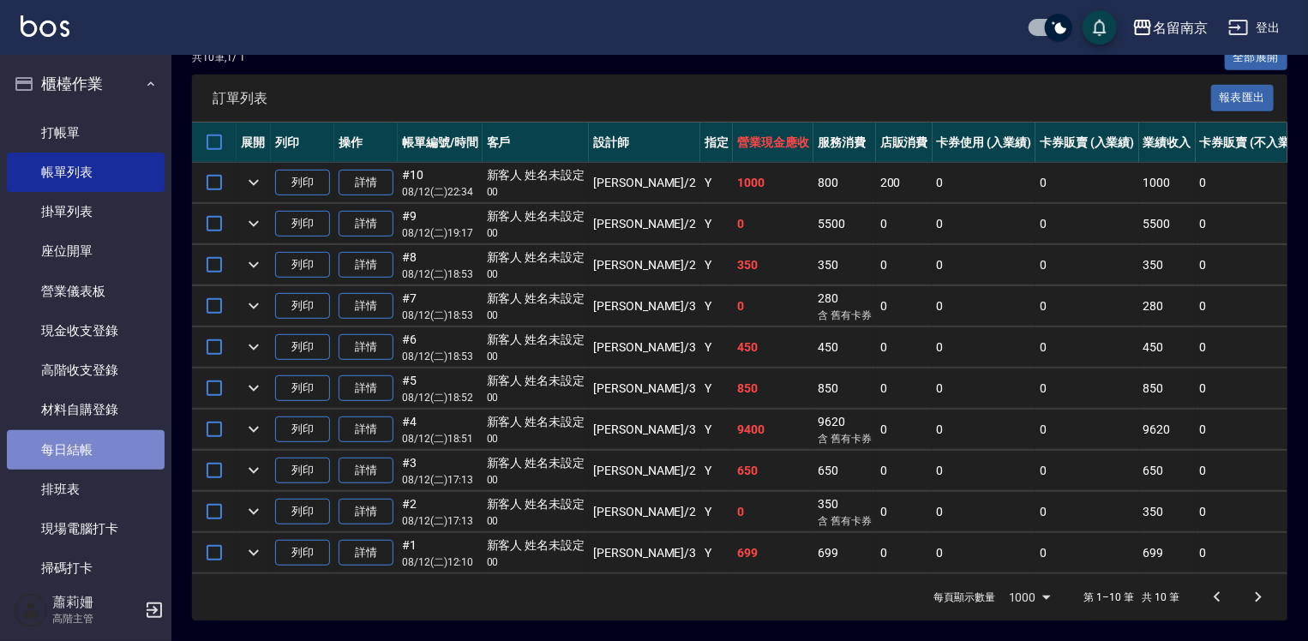
click at [113, 456] on link "每日結帳" at bounding box center [86, 449] width 158 height 39
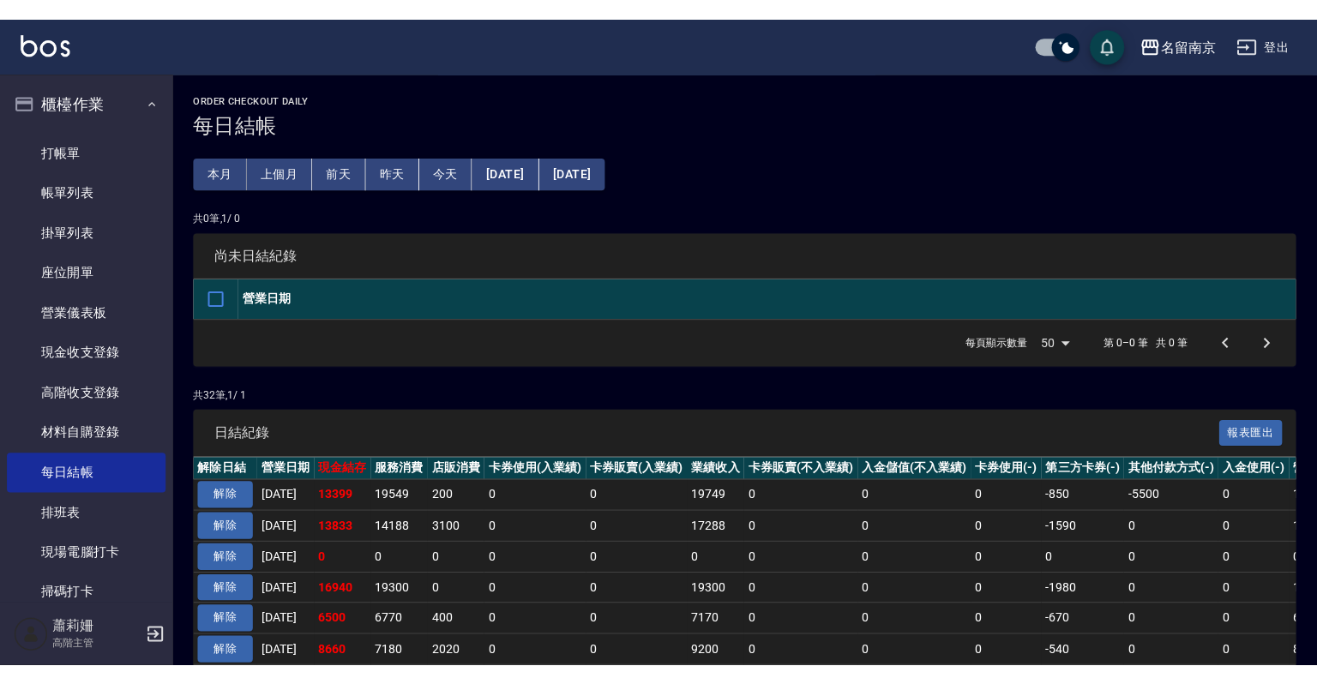
scroll to position [346, 0]
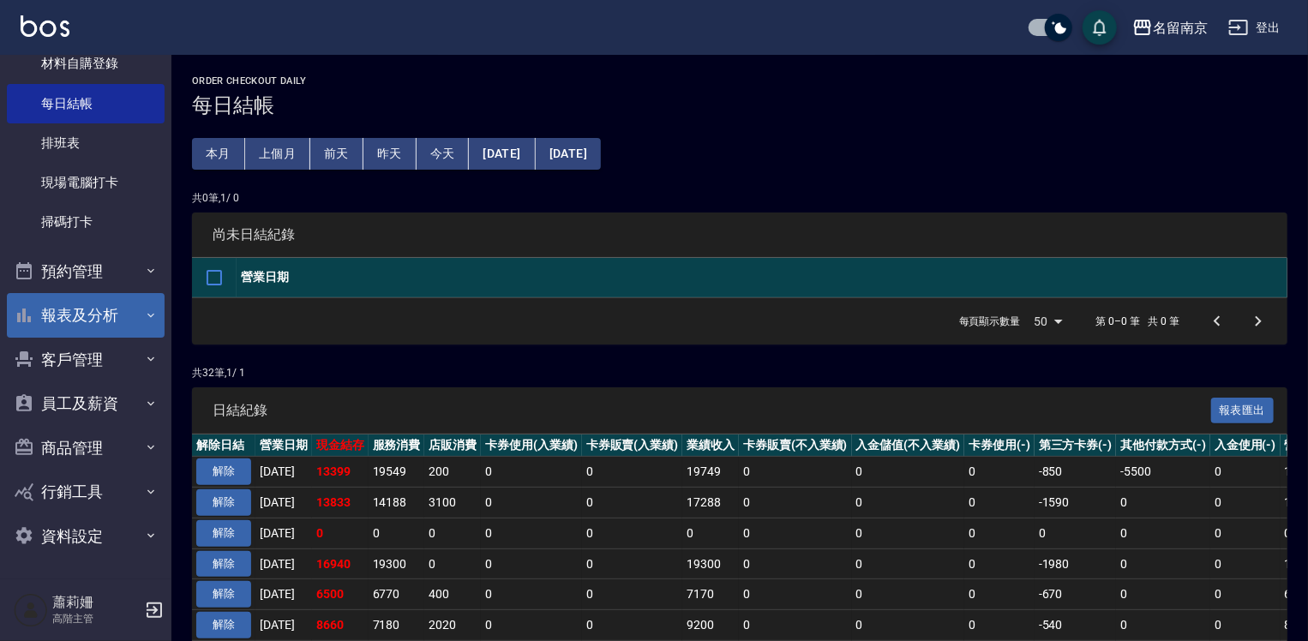
click at [81, 316] on button "報表及分析" at bounding box center [86, 315] width 158 height 45
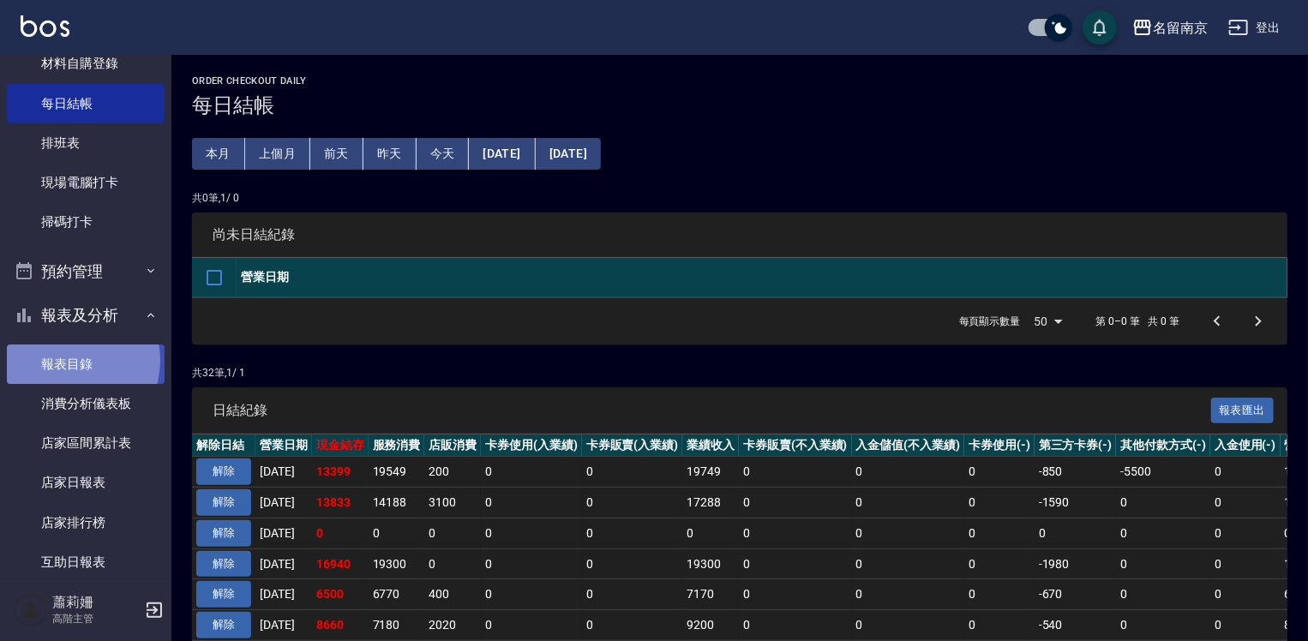
click at [68, 360] on link "報表目錄" at bounding box center [86, 364] width 158 height 39
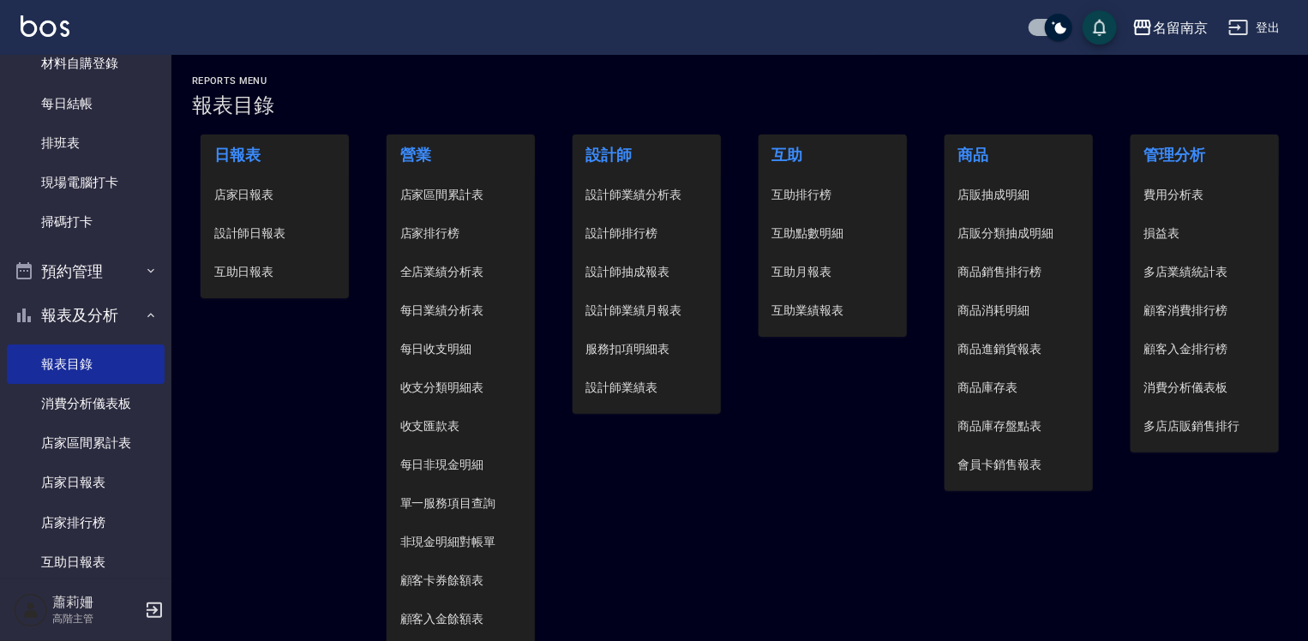
click at [237, 240] on span "設計師日報表" at bounding box center [275, 234] width 122 height 18
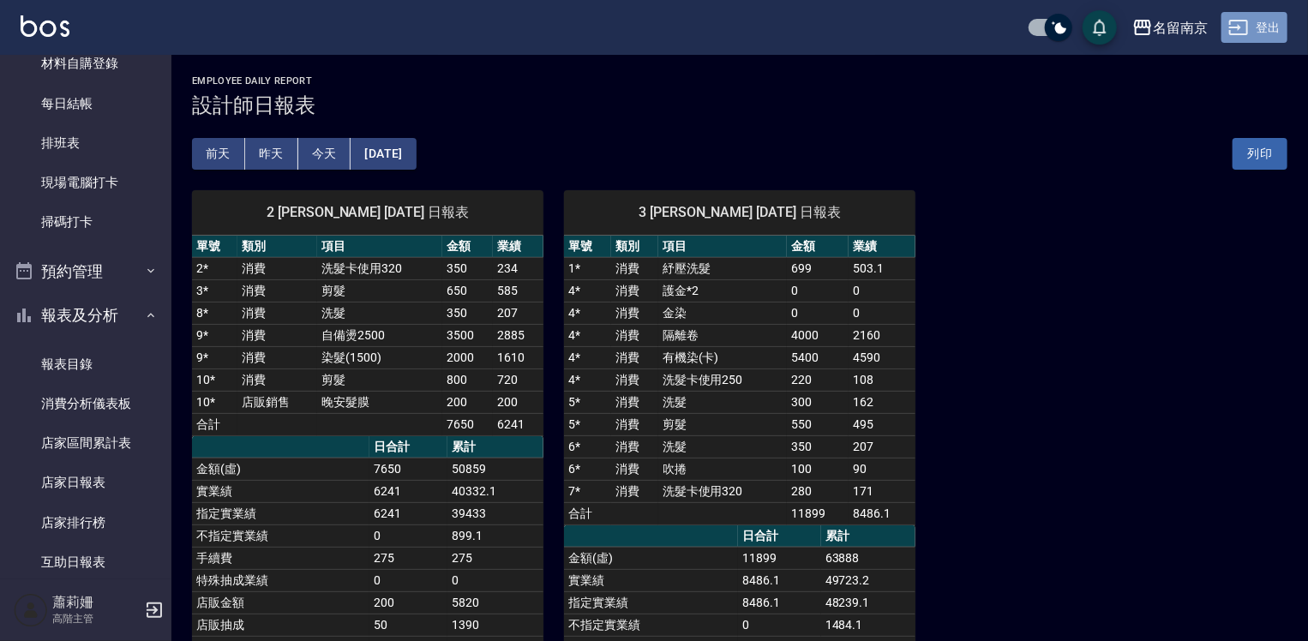
click at [1282, 33] on button "登出" at bounding box center [1255, 28] width 66 height 32
